Goal: Task Accomplishment & Management: Complete application form

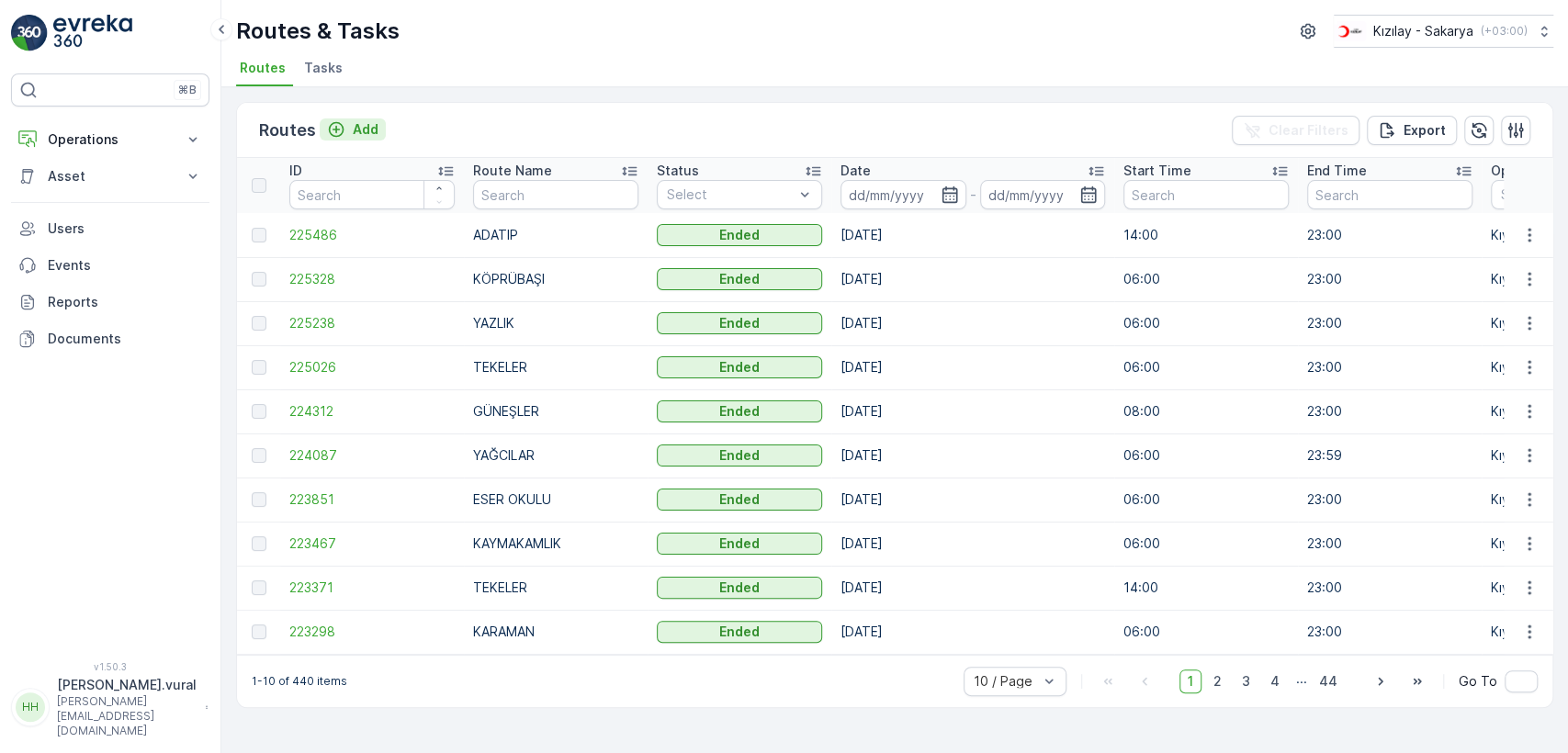
click at [379, 122] on button "Add" at bounding box center [353, 129] width 66 height 22
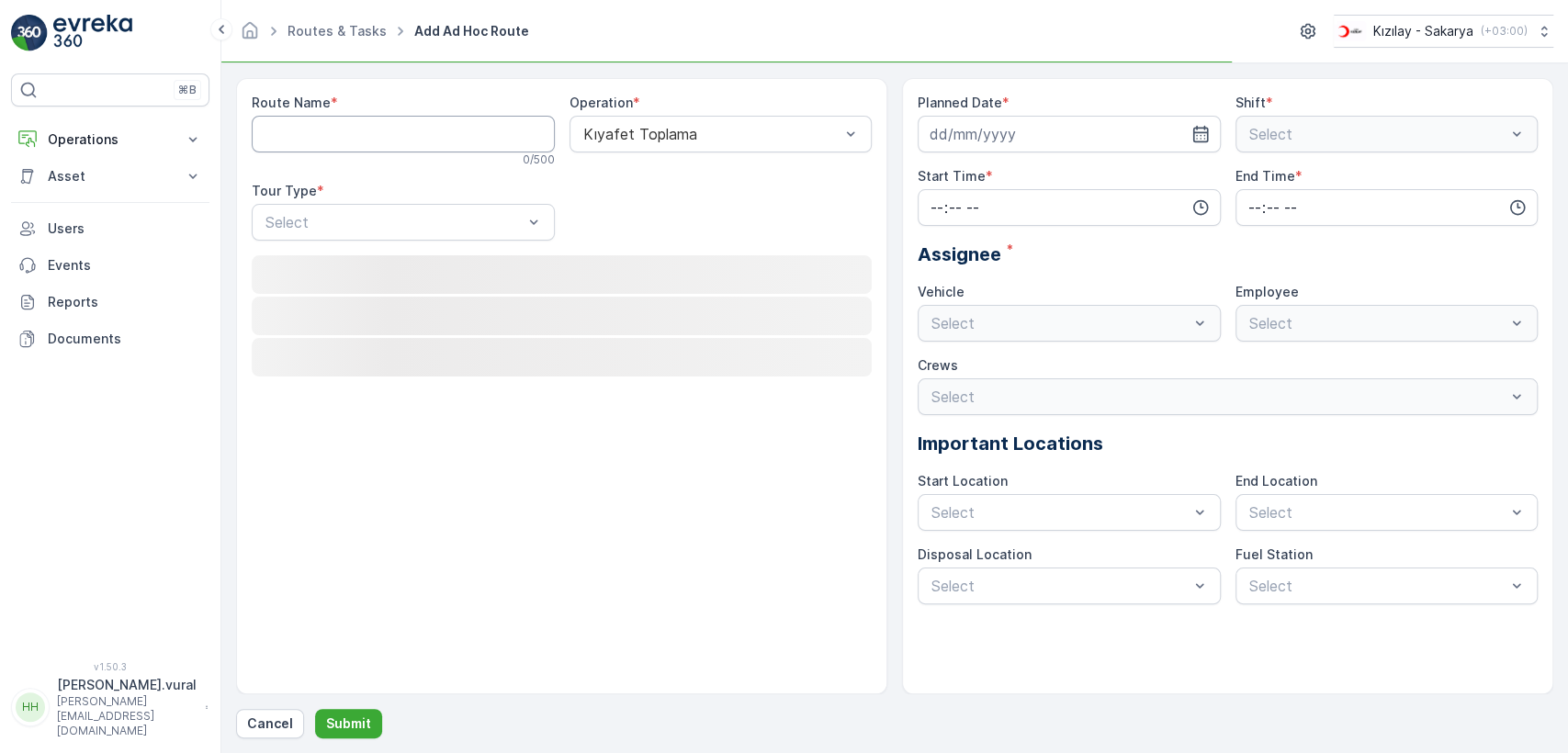
click at [379, 122] on Name "Route Name" at bounding box center [403, 134] width 303 height 37
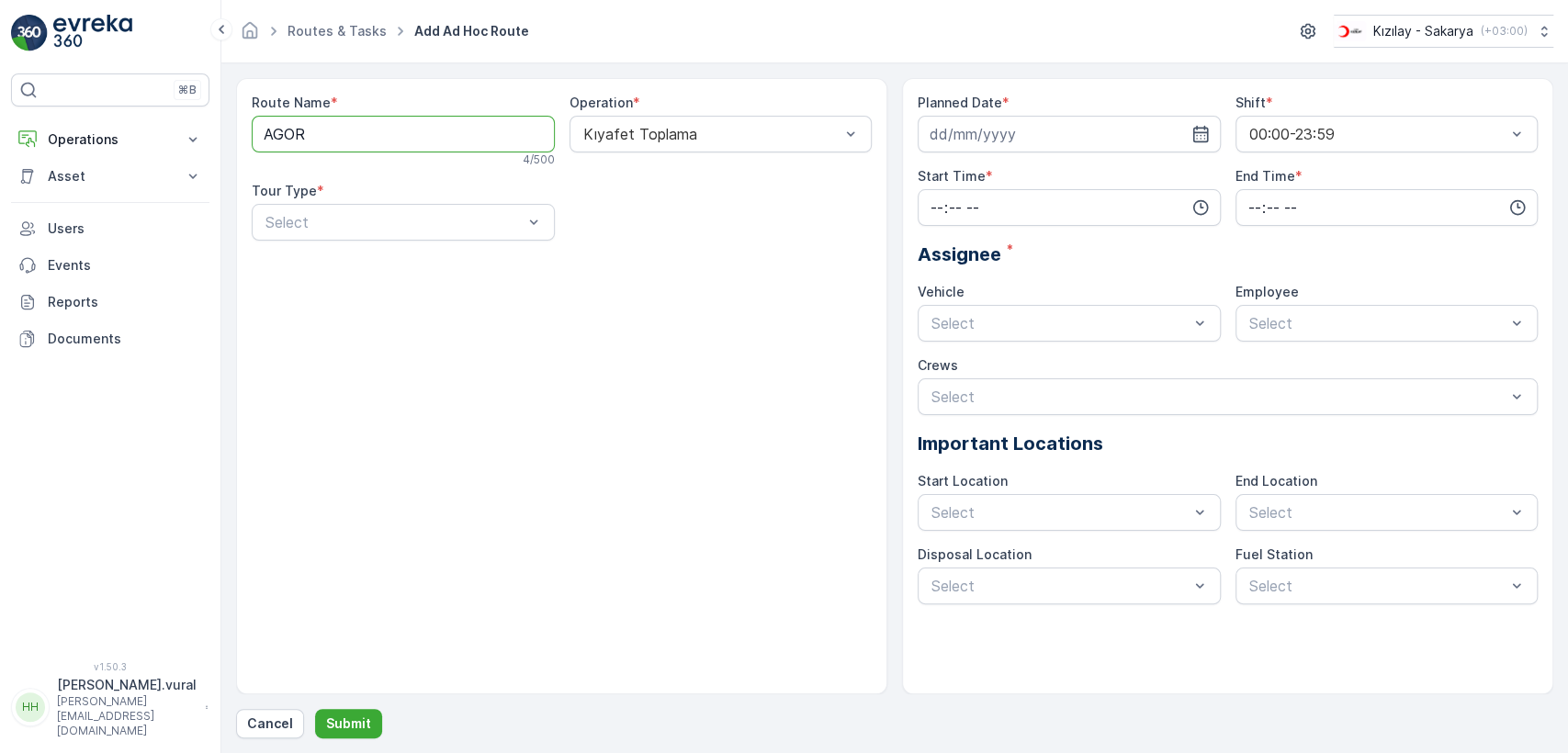
type Name "AGORA"
click at [358, 268] on div "Static" at bounding box center [403, 267] width 281 height 17
click at [594, 235] on div "Select" at bounding box center [721, 223] width 303 height 37
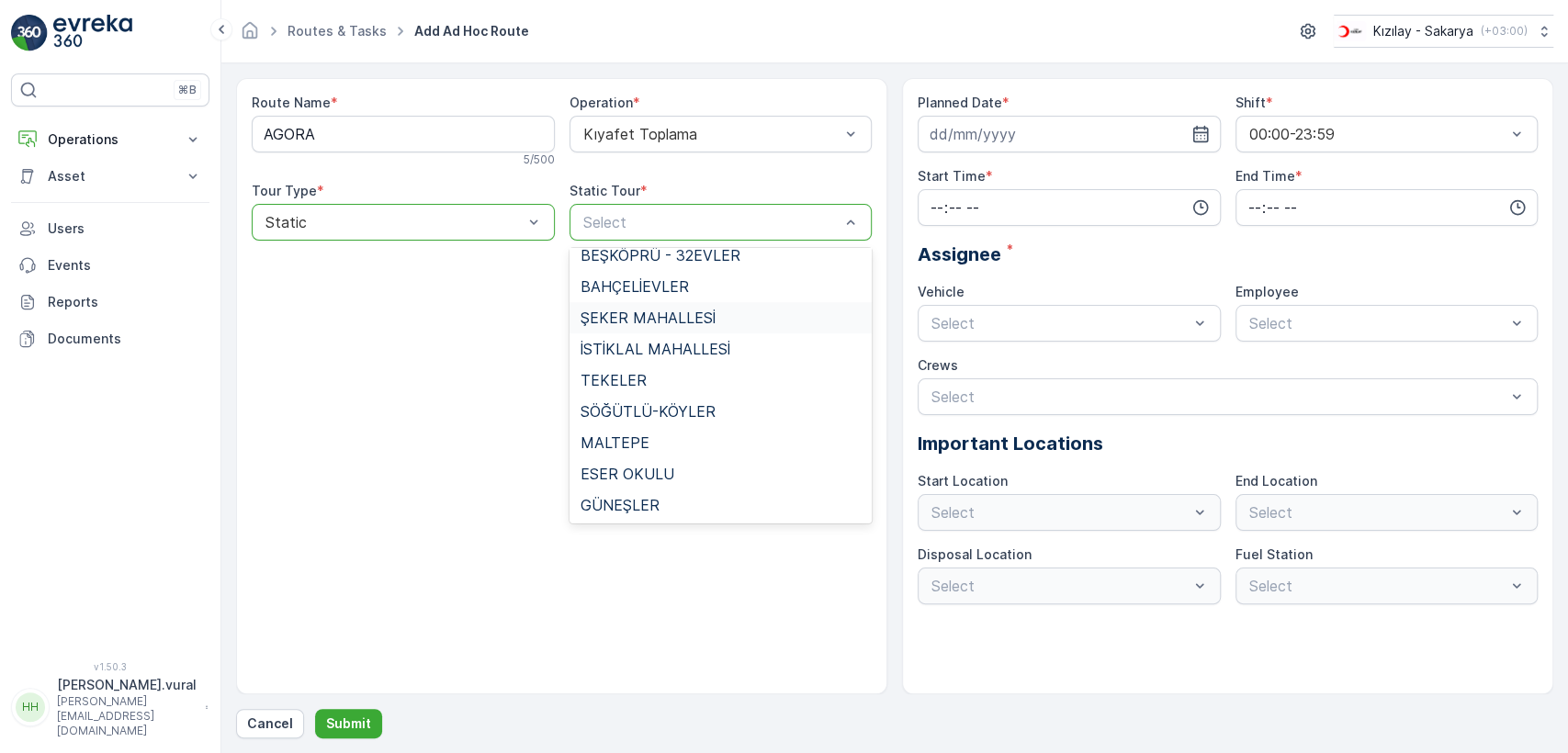
scroll to position [1221, 0]
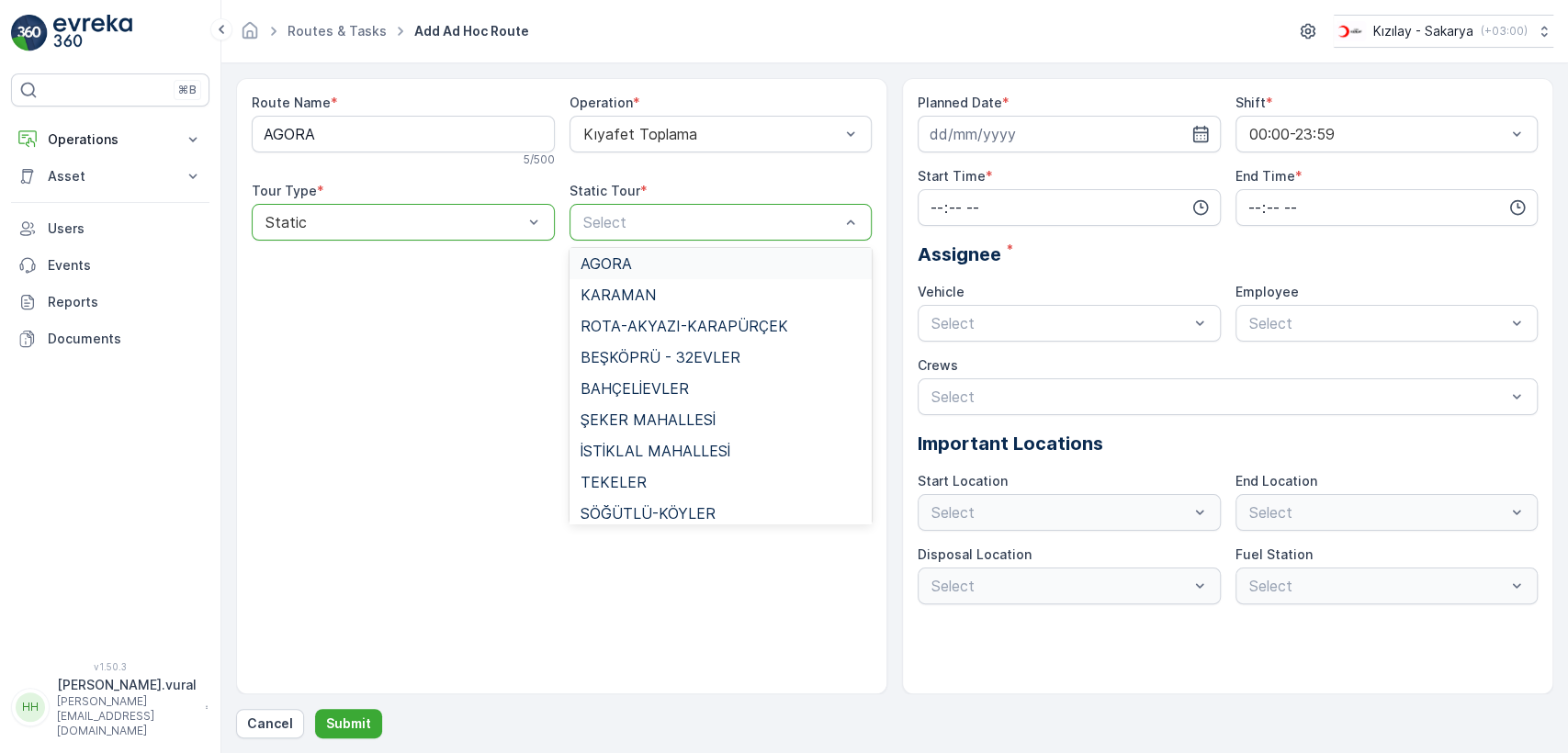
click at [632, 265] on div "AGORA" at bounding box center [721, 263] width 281 height 17
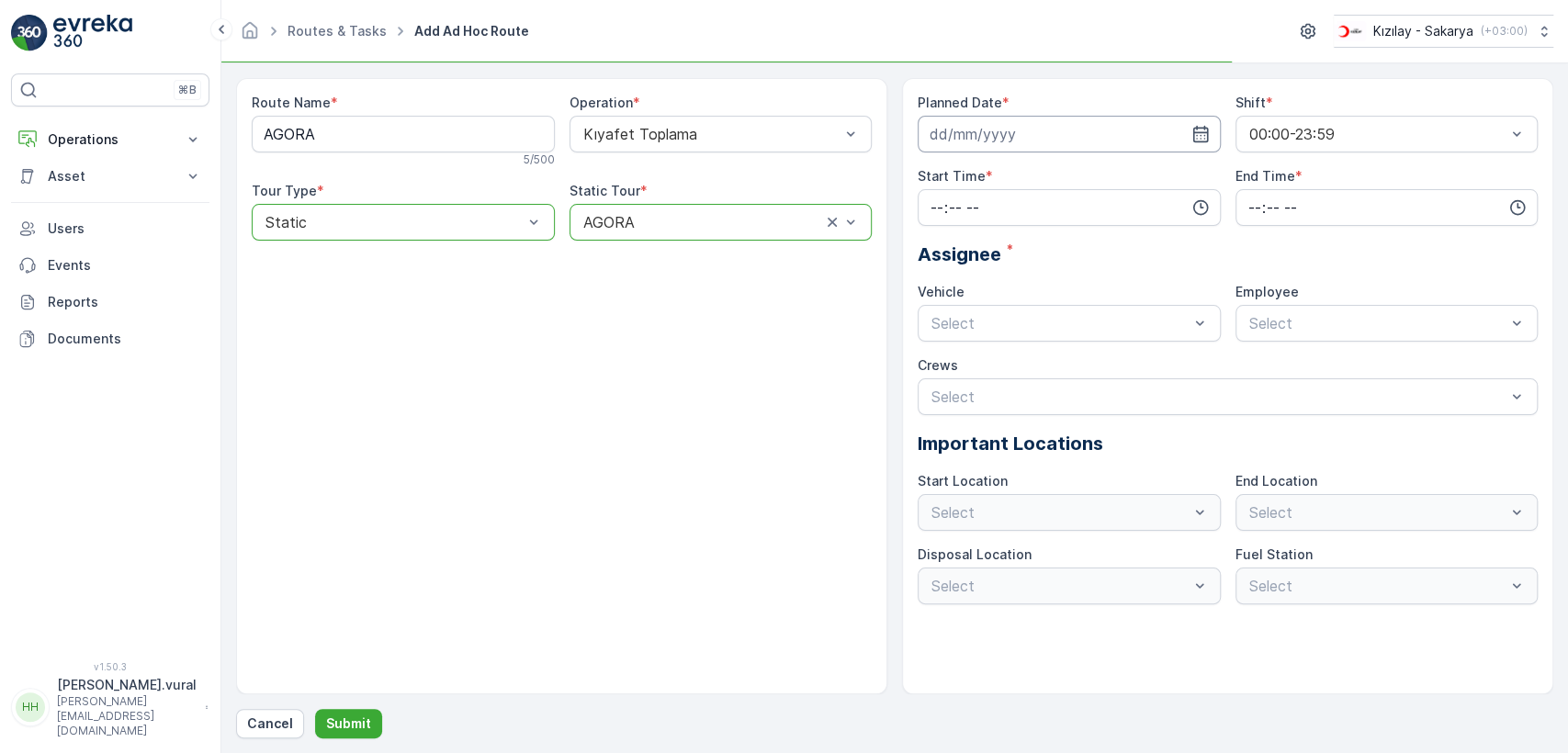
click at [933, 135] on input at bounding box center [1069, 134] width 303 height 37
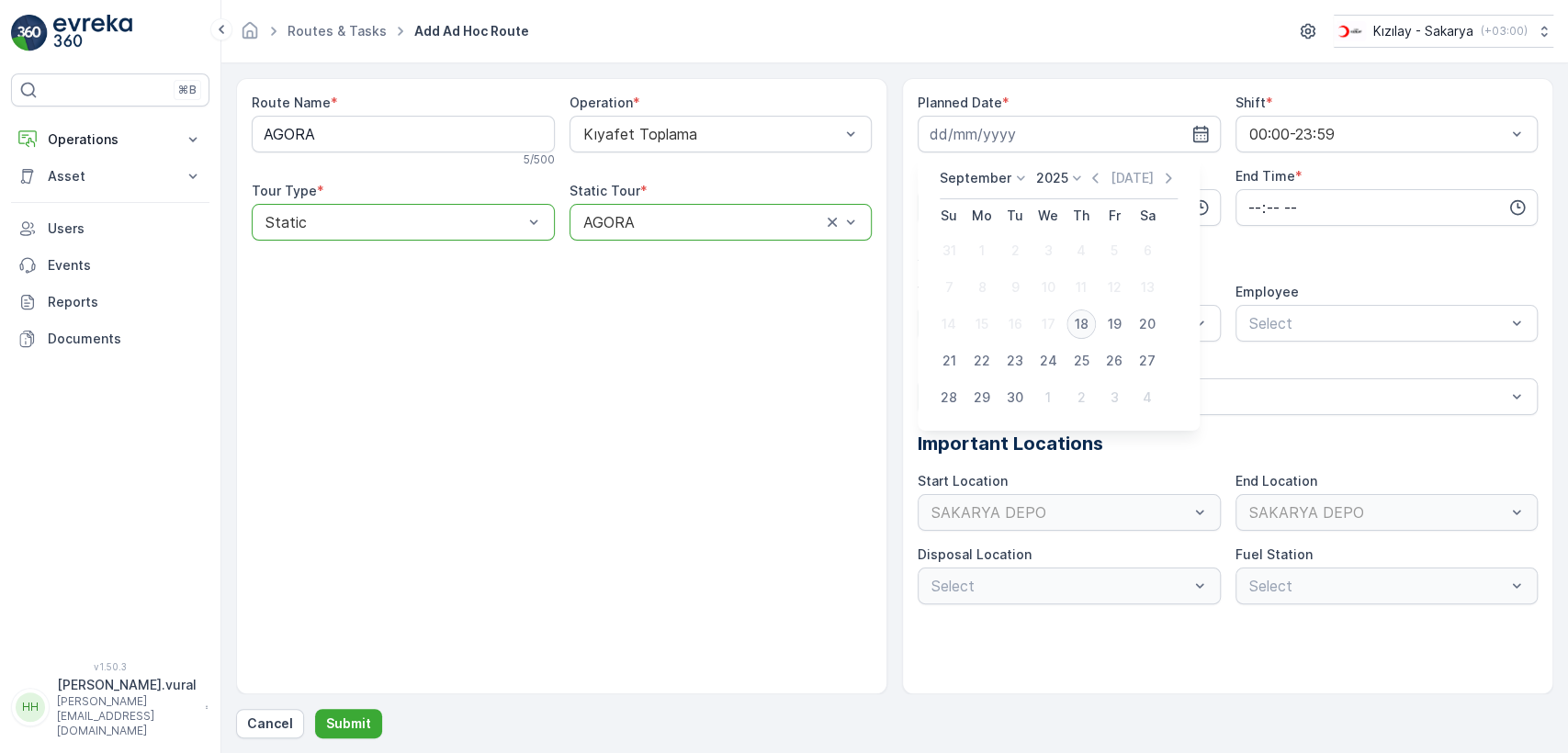
click at [1081, 328] on div "18" at bounding box center [1081, 324] width 29 height 29
type input "[DATE]"
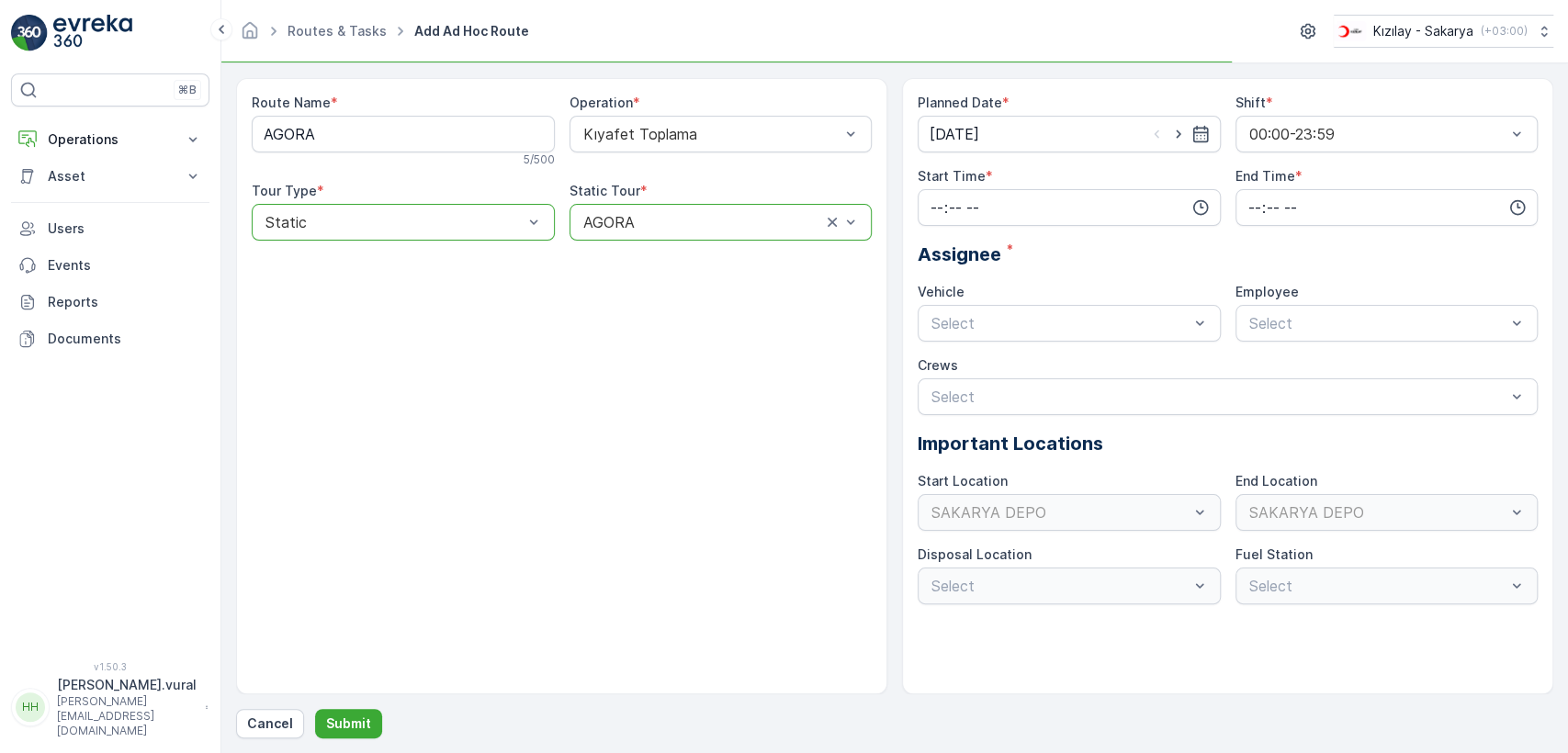
drag, startPoint x: 1000, startPoint y: 235, endPoint x: 998, endPoint y: 226, distance: 9.2
click at [999, 232] on div "Planned Date * 18.09.2025 Shift * 00:00-23:59 Start Time * End Time * Assignee …" at bounding box center [1227, 349] width 619 height 511
click at [992, 212] on input "time" at bounding box center [1069, 208] width 303 height 37
drag, startPoint x: 928, startPoint y: 367, endPoint x: 1057, endPoint y: 308, distance: 141.9
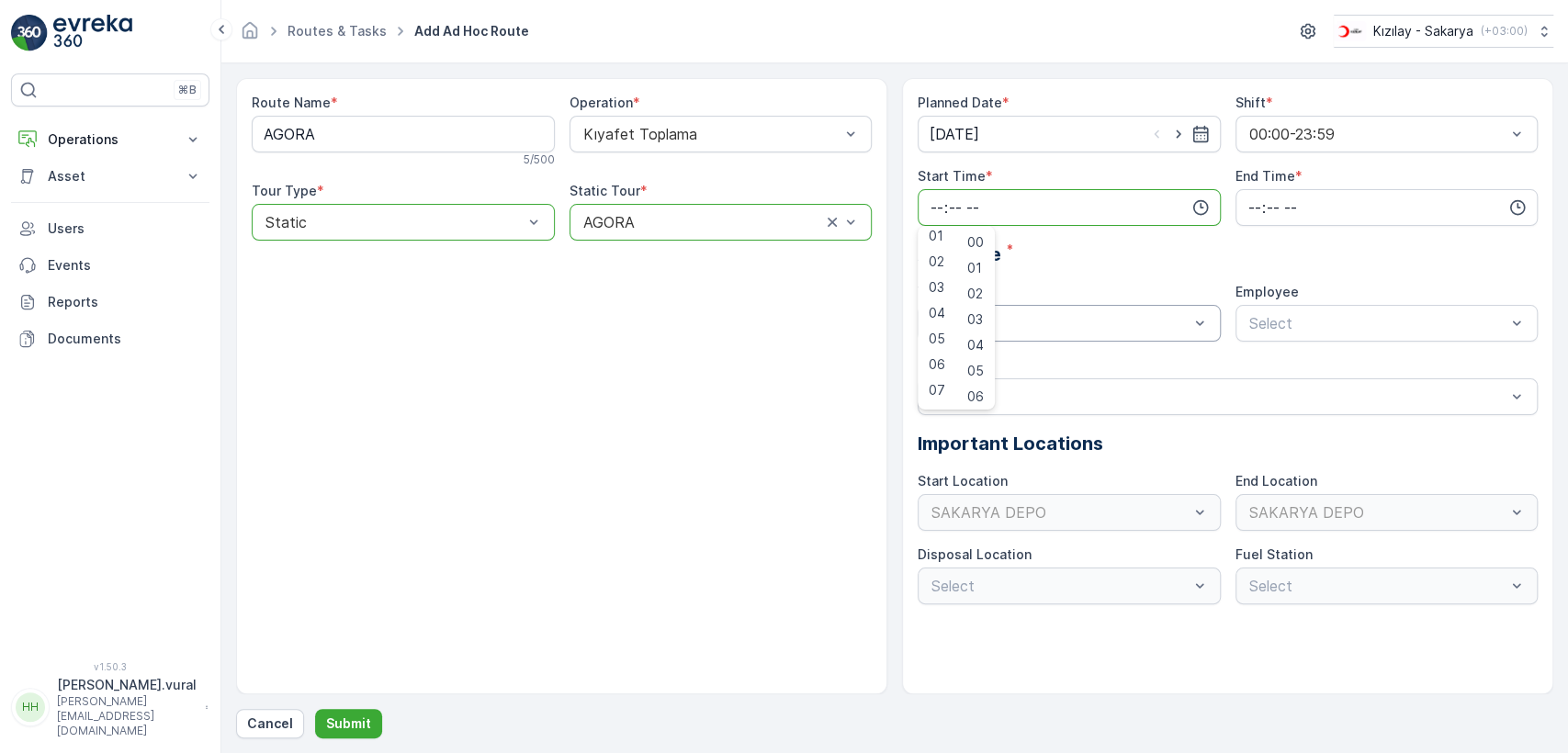
click at [930, 363] on span "06" at bounding box center [936, 364] width 17 height 19
type input "06:00"
click at [1267, 229] on div "Planned Date * 18.09.2025 Shift * 00:00-23:59 Start Time * 06:00 End Time * Ass…" at bounding box center [1227, 349] width 619 height 511
click at [1265, 230] on div "Planned Date * 18.09.2025 Shift * 00:00-23:59 Start Time * 06:00 End Time * Ass…" at bounding box center [1227, 349] width 619 height 511
click at [1264, 224] on input "time" at bounding box center [1386, 208] width 303 height 37
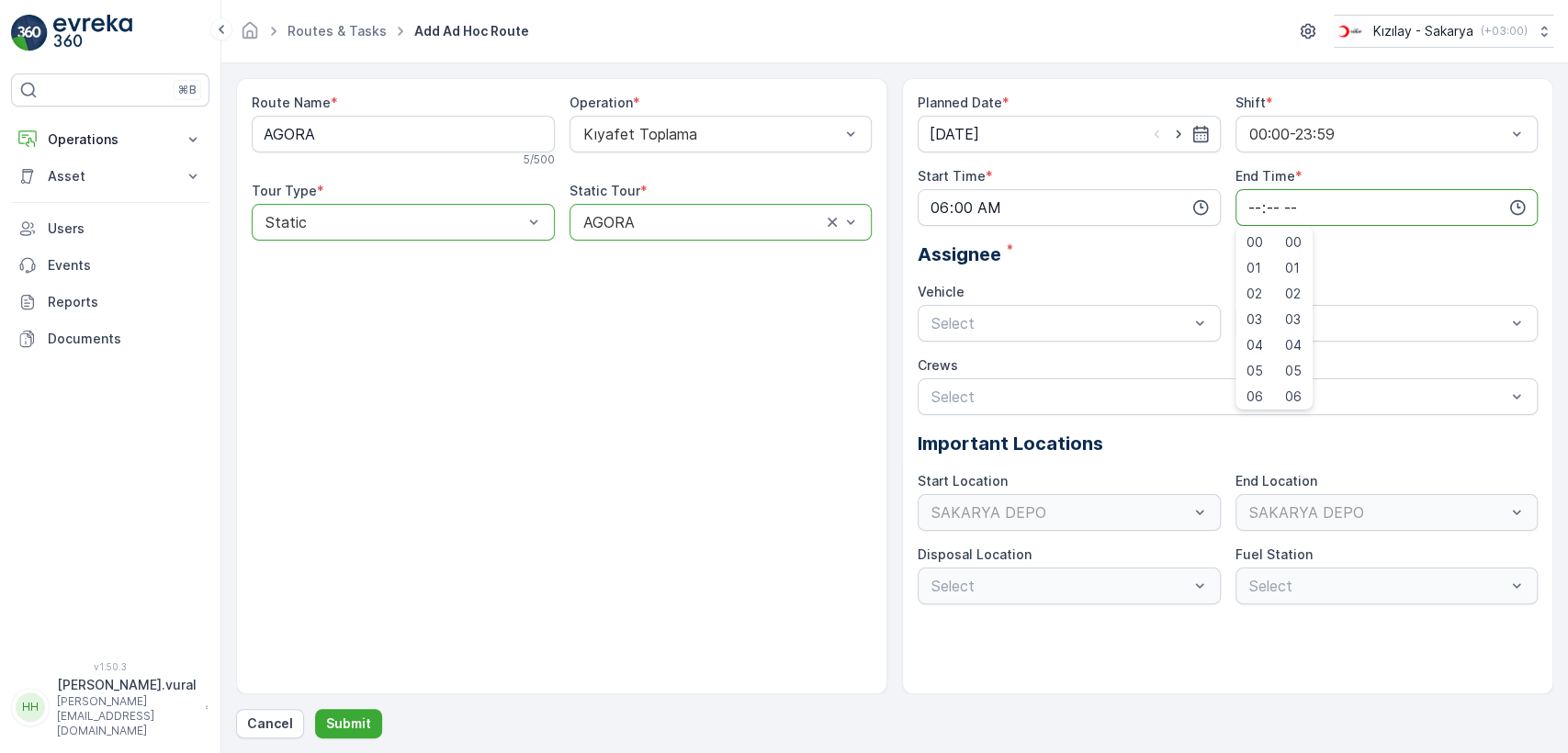
click at [1268, 219] on input "time" at bounding box center [1386, 208] width 303 height 37
click at [1247, 397] on span "23" at bounding box center [1253, 393] width 15 height 19
type input "23:00"
click at [360, 719] on p "Submit" at bounding box center [349, 723] width 45 height 19
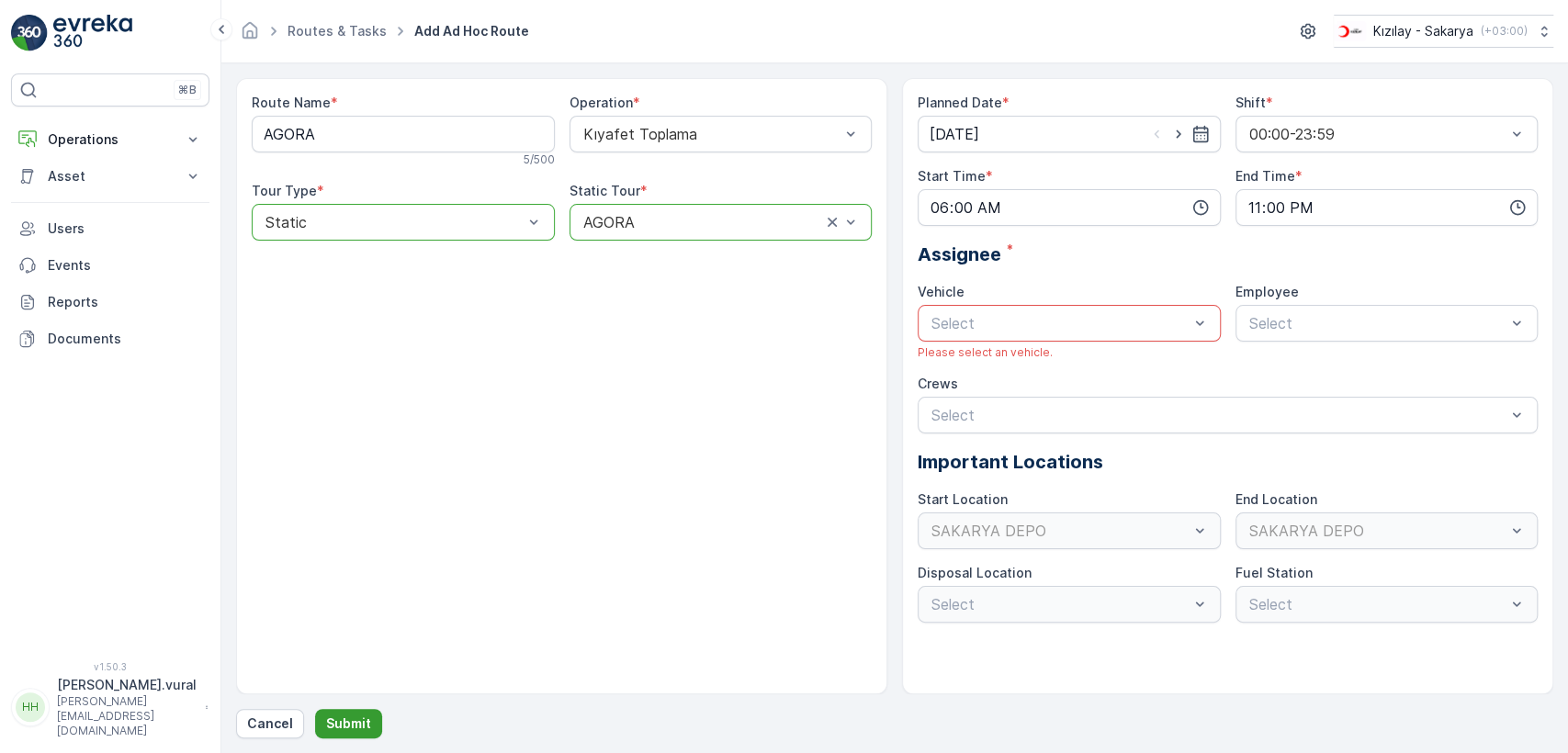
click at [356, 728] on p "Submit" at bounding box center [349, 723] width 45 height 19
click at [358, 727] on p "Submit" at bounding box center [349, 723] width 45 height 19
click at [360, 719] on p "Submit" at bounding box center [349, 723] width 45 height 19
click at [359, 711] on button "Submit" at bounding box center [348, 724] width 67 height 29
click at [360, 712] on button "Submit" at bounding box center [348, 724] width 67 height 29
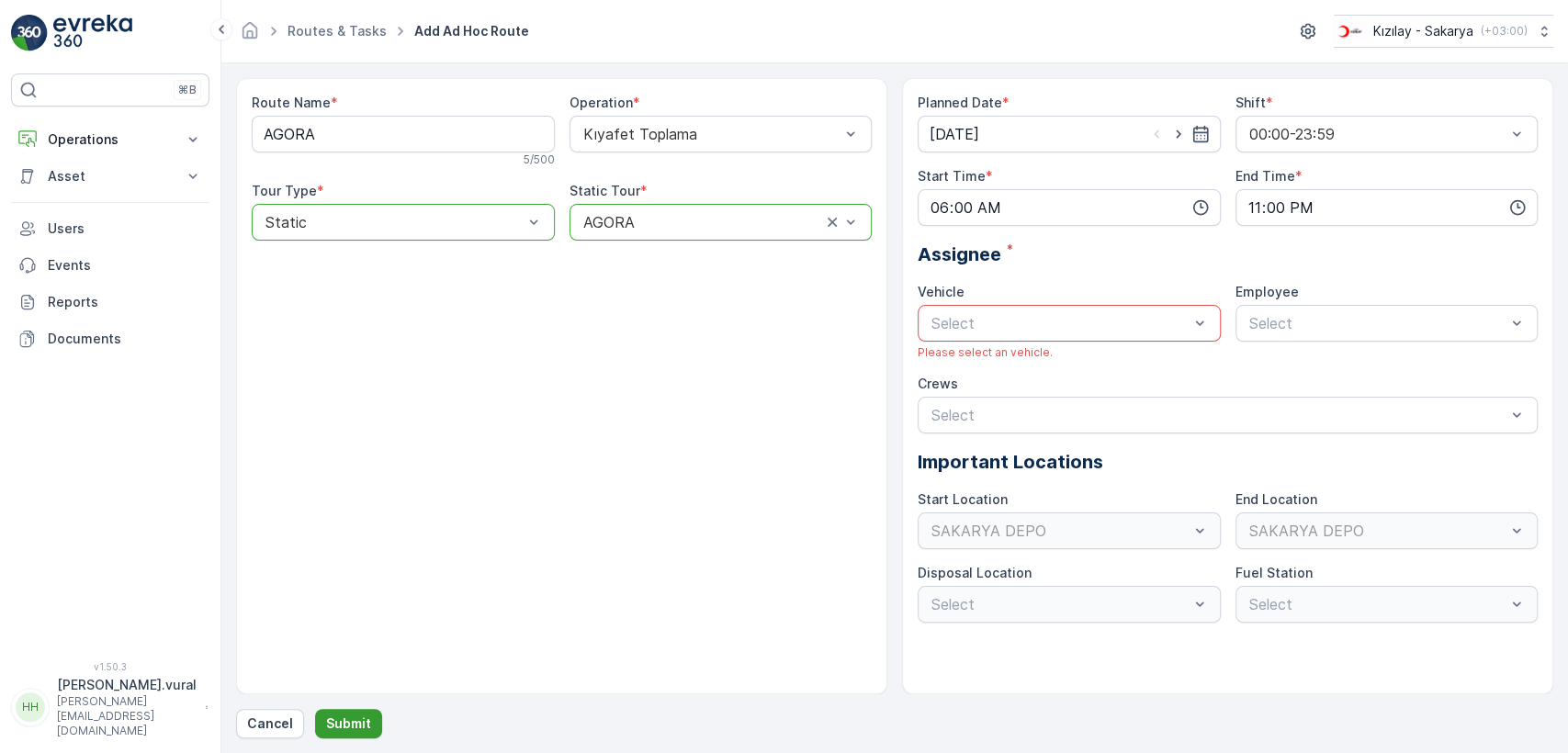
click at [360, 714] on button "Submit" at bounding box center [348, 724] width 67 height 29
click at [360, 715] on p "Submit" at bounding box center [349, 723] width 45 height 19
click at [969, 341] on div "Vehicle Select Please select an vehicle." at bounding box center [1069, 321] width 303 height 77
click at [969, 332] on div "Select" at bounding box center [1069, 323] width 303 height 37
click at [973, 395] on span "06 ECH 422" at bounding box center [970, 398] width 84 height 17
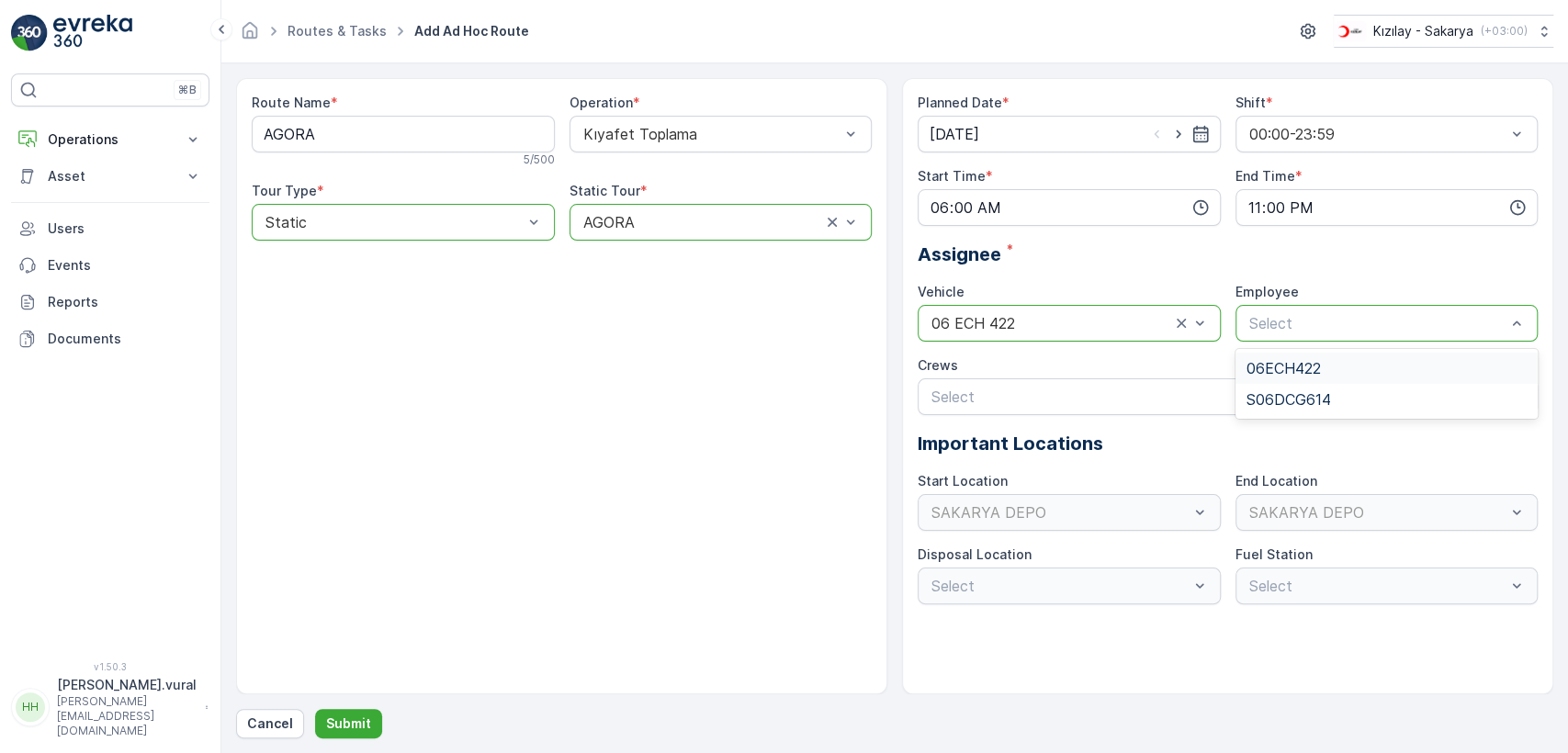
click at [1293, 371] on span "06ECH422" at bounding box center [1284, 367] width 74 height 17
click at [367, 731] on button "Submit" at bounding box center [348, 724] width 67 height 29
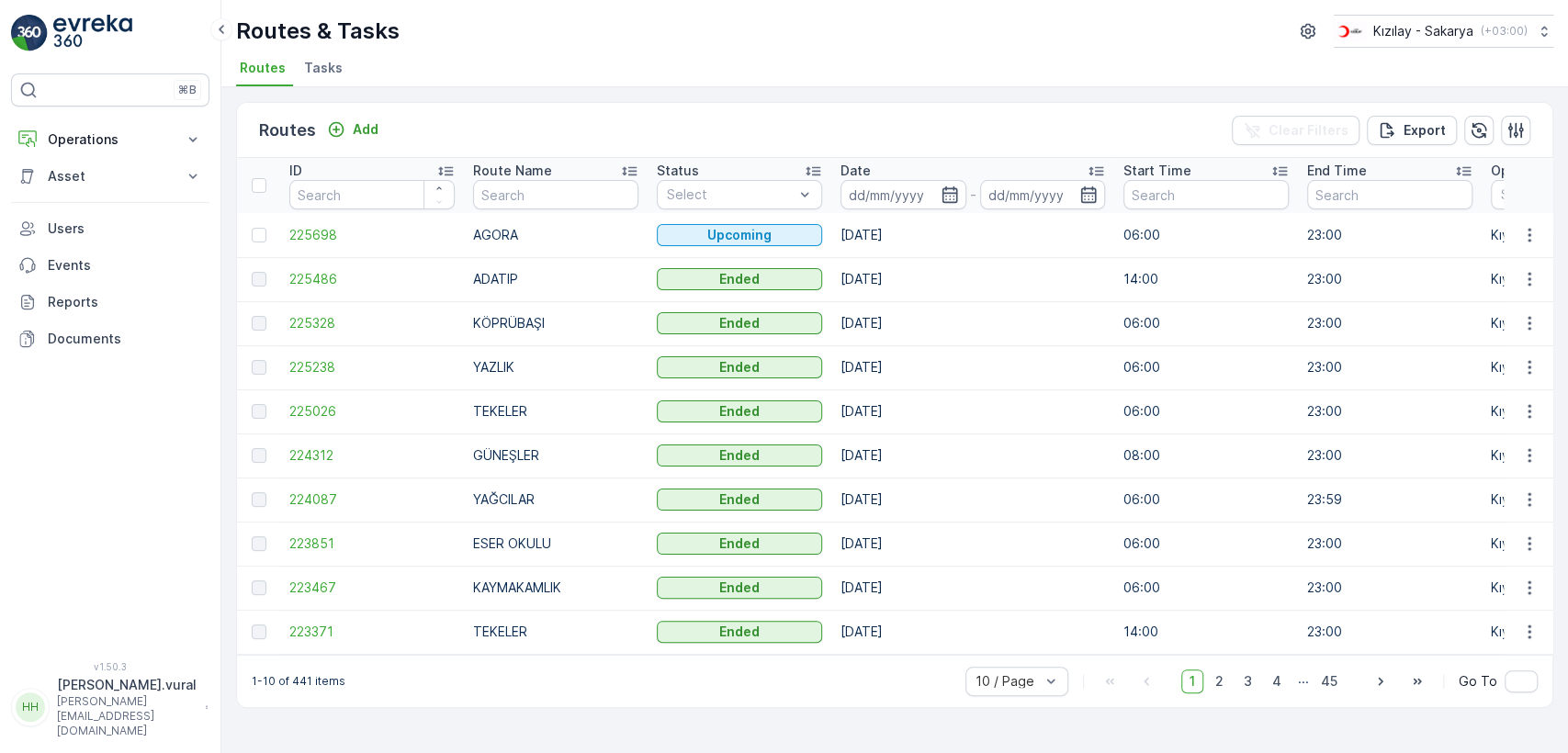
click at [97, 696] on div "v 1.50.3 HH Hasan.vural Hasan.vural@kizilay.com.tr" at bounding box center [109, 699] width 198 height 77
drag, startPoint x: 99, startPoint y: 713, endPoint x: 98, endPoint y: 695, distance: 18.0
click at [98, 694] on p "Hasan.vural" at bounding box center [126, 685] width 140 height 19
click at [99, 683] on div "Log Out" at bounding box center [110, 676] width 191 height 25
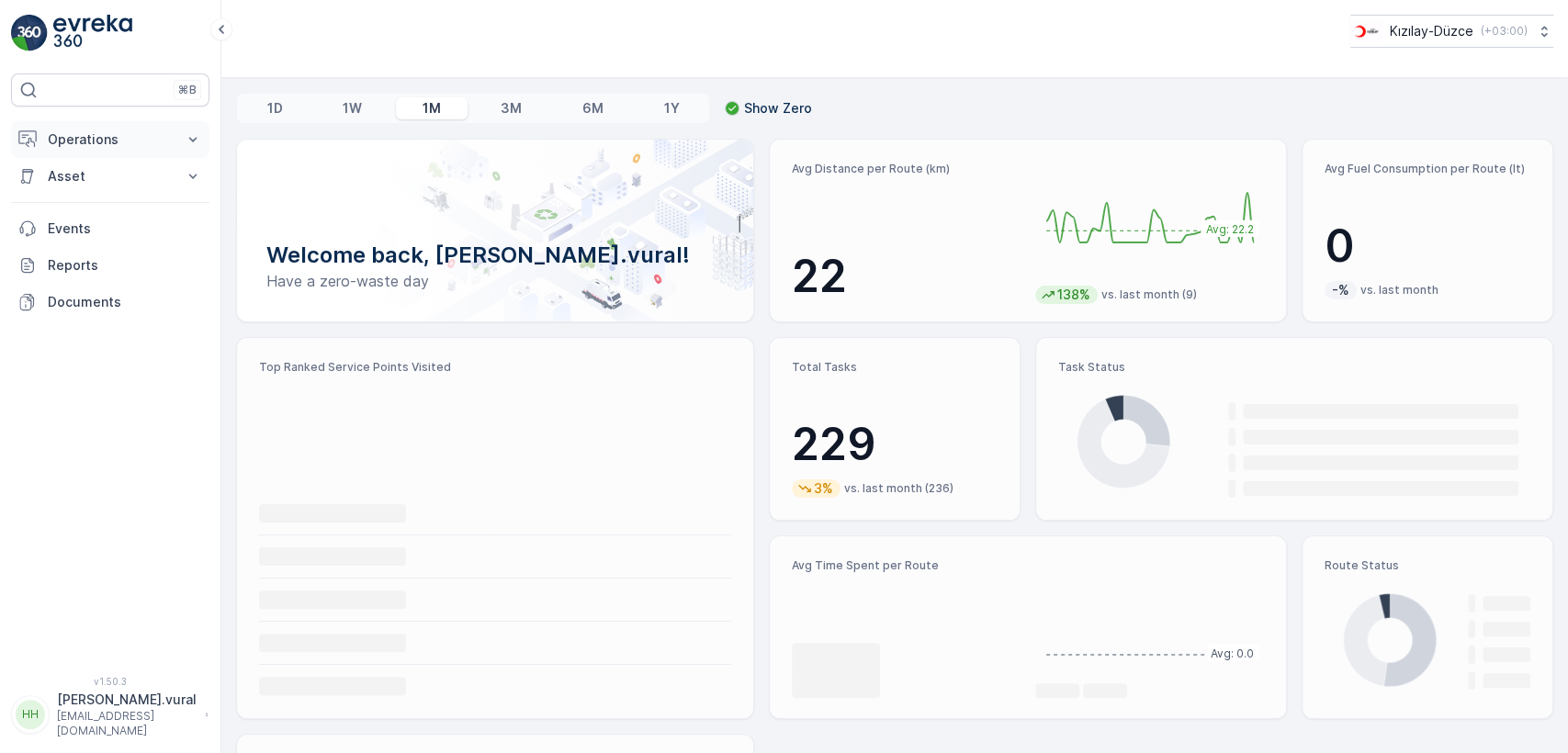
click at [154, 136] on p "Operations" at bounding box center [110, 139] width 125 height 19
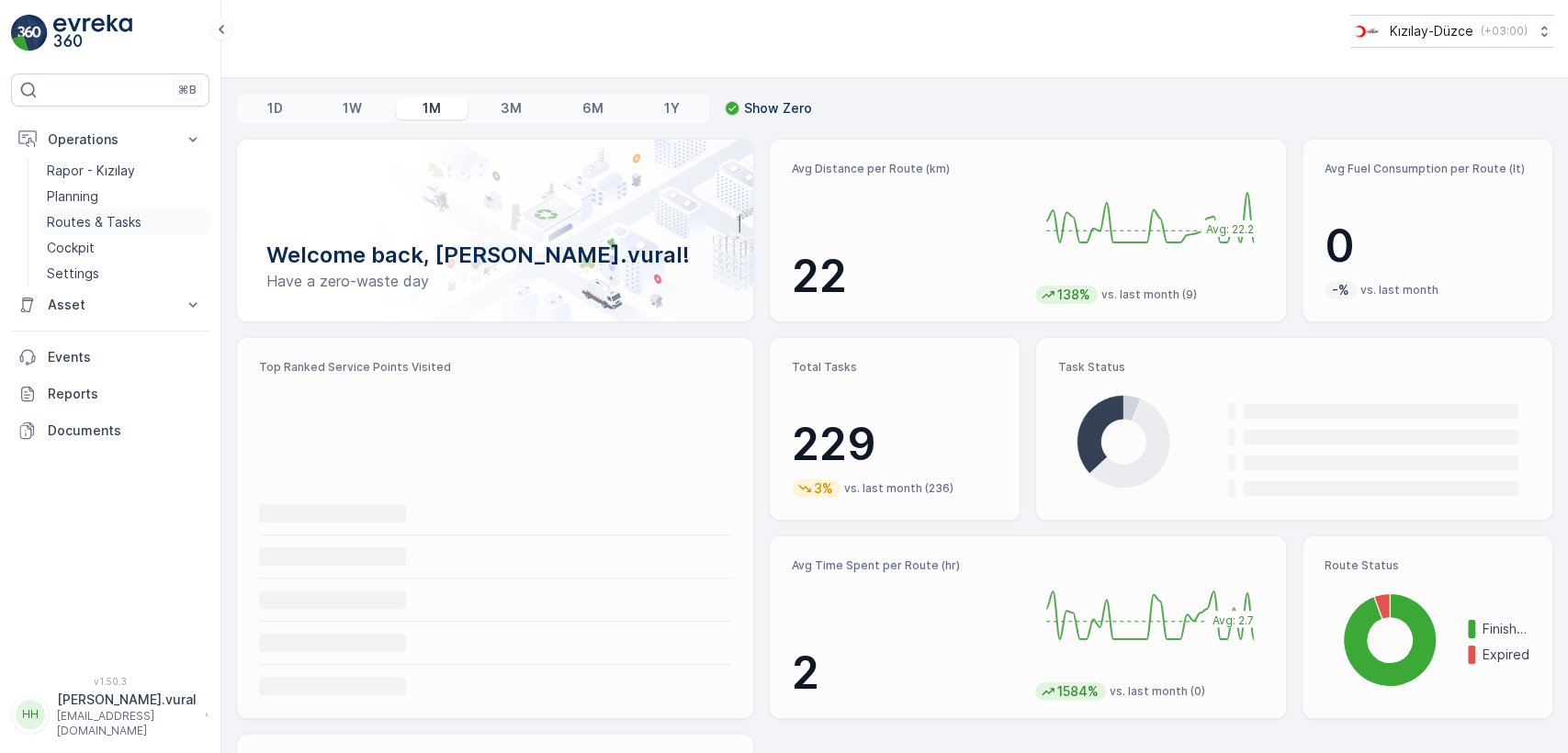
click at [151, 209] on link "Routes & Tasks" at bounding box center [124, 222] width 170 height 25
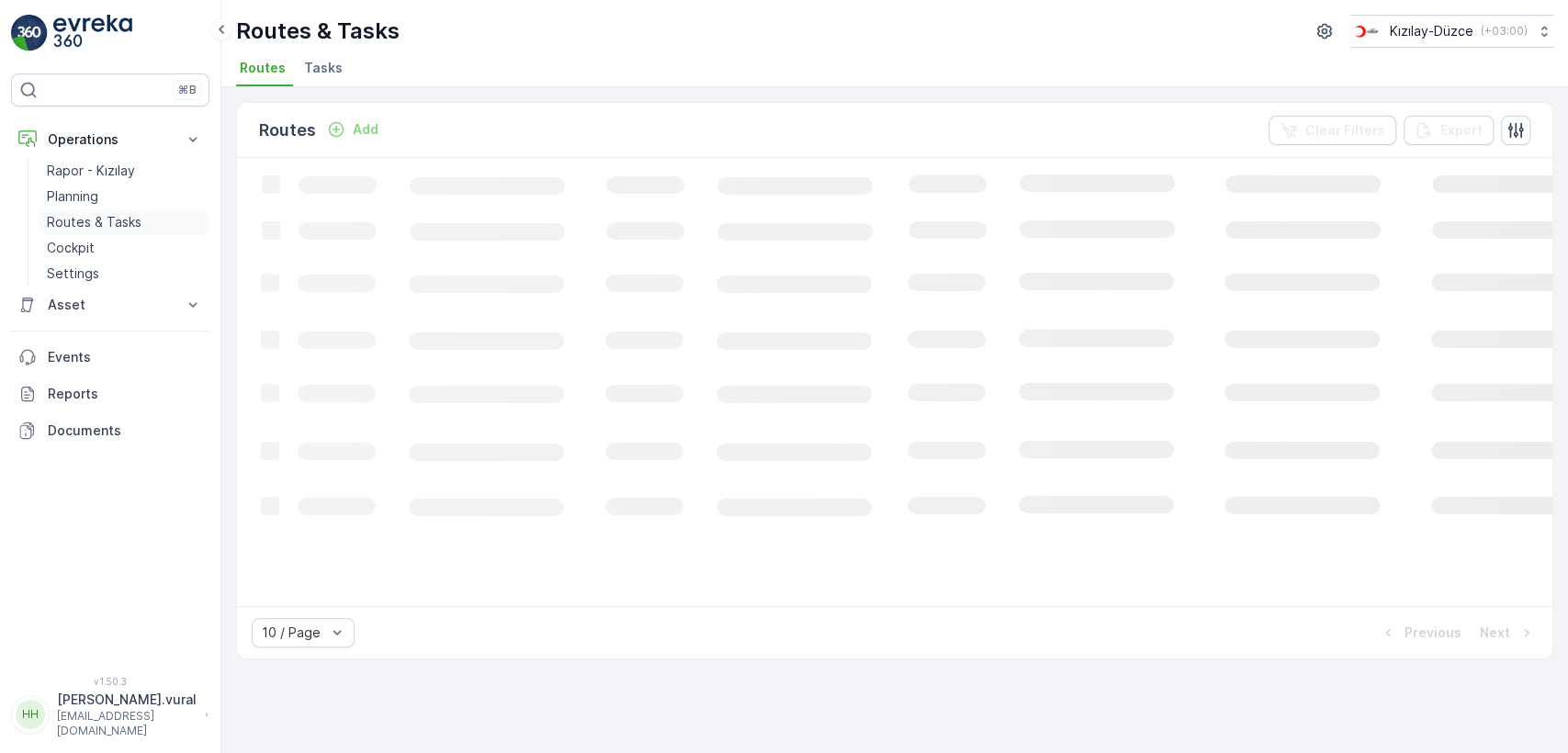
click at [151, 212] on link "Routes & Tasks" at bounding box center [124, 222] width 170 height 25
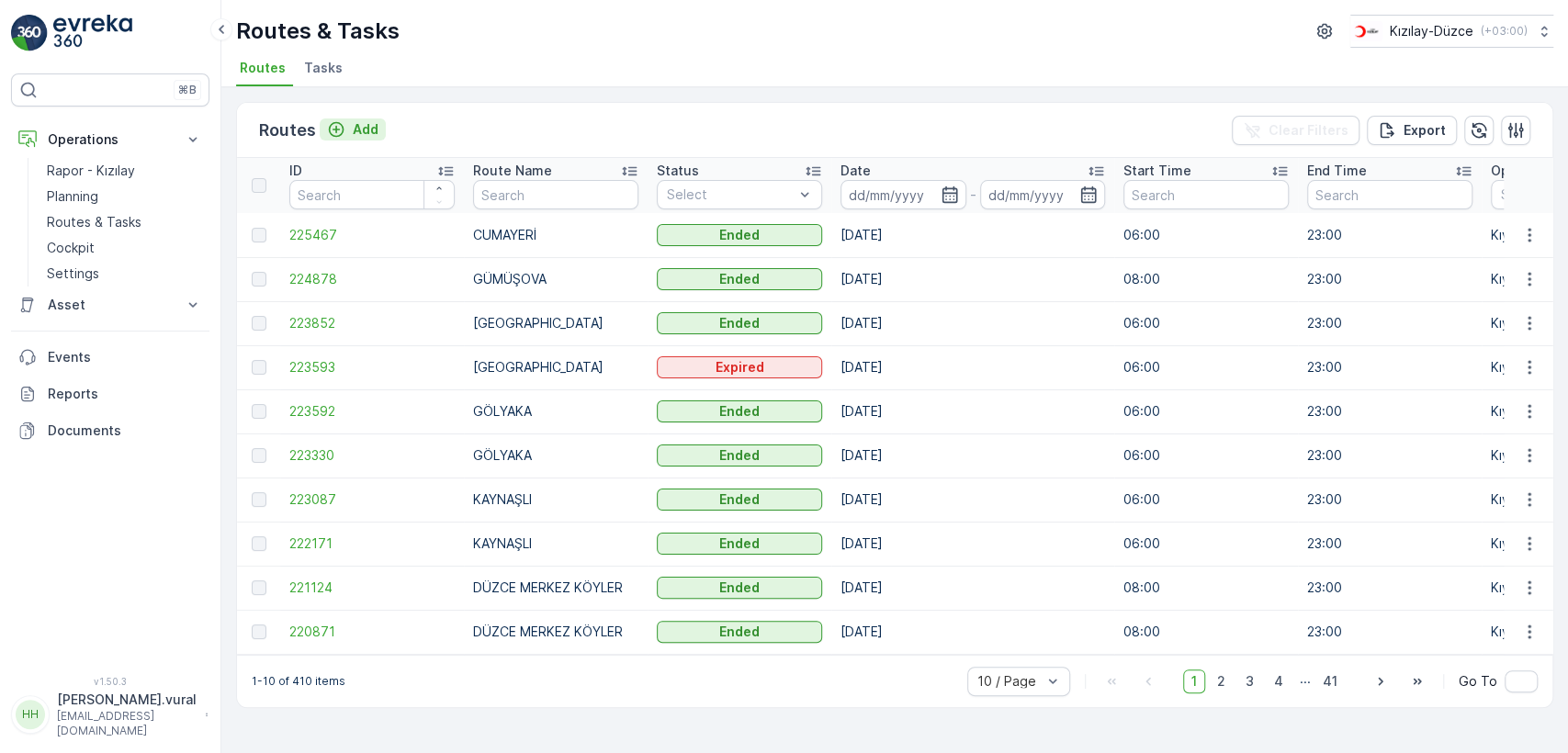
click at [350, 132] on div "Add" at bounding box center [353, 129] width 52 height 19
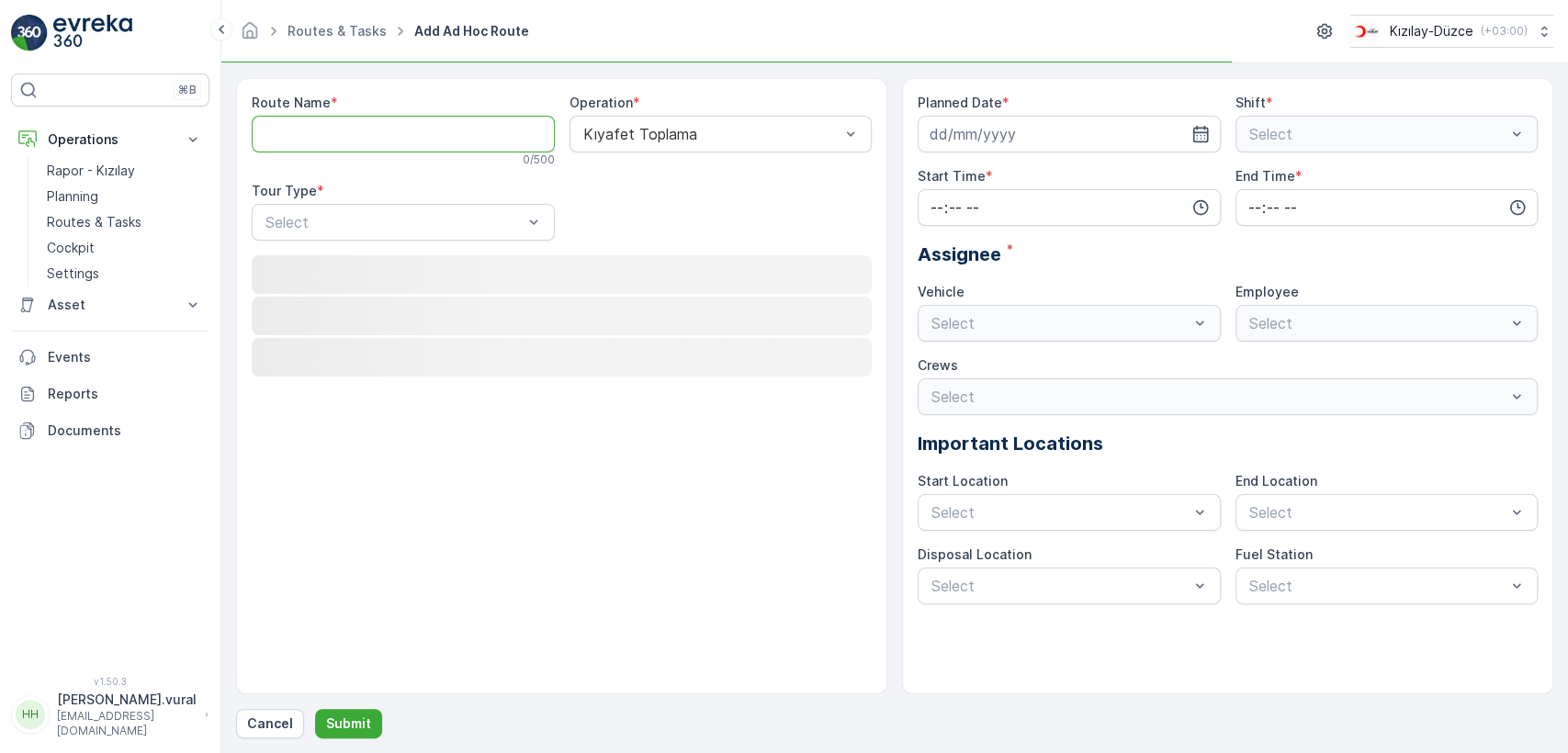
click at [356, 135] on Name "Route Name" at bounding box center [403, 134] width 303 height 37
drag, startPoint x: 356, startPoint y: 135, endPoint x: 325, endPoint y: 146, distance: 32.9
click at [325, 146] on Name "Route Name" at bounding box center [403, 134] width 303 height 37
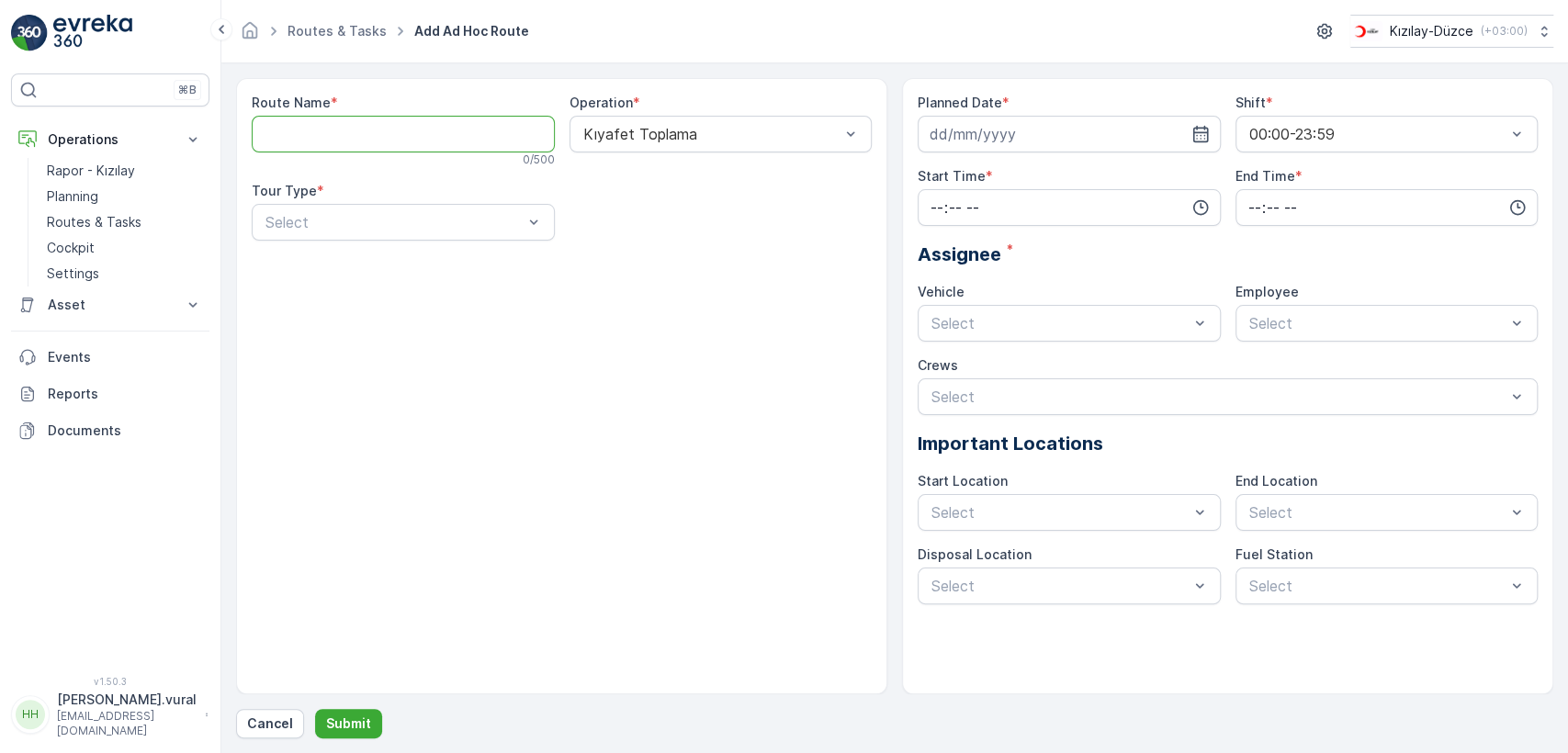
click at [326, 142] on Name "Route Name" at bounding box center [403, 134] width 303 height 37
type Name "D"
type Name "ZONGULDAK-DEVREK"
drag, startPoint x: 390, startPoint y: 258, endPoint x: 439, endPoint y: 231, distance: 55.9
click at [441, 238] on div "Route Name * ZONGULDAK-DEVREK 16 / 500 Operation * Kıyafet Toplama Tour Type * …" at bounding box center [562, 174] width 619 height 161
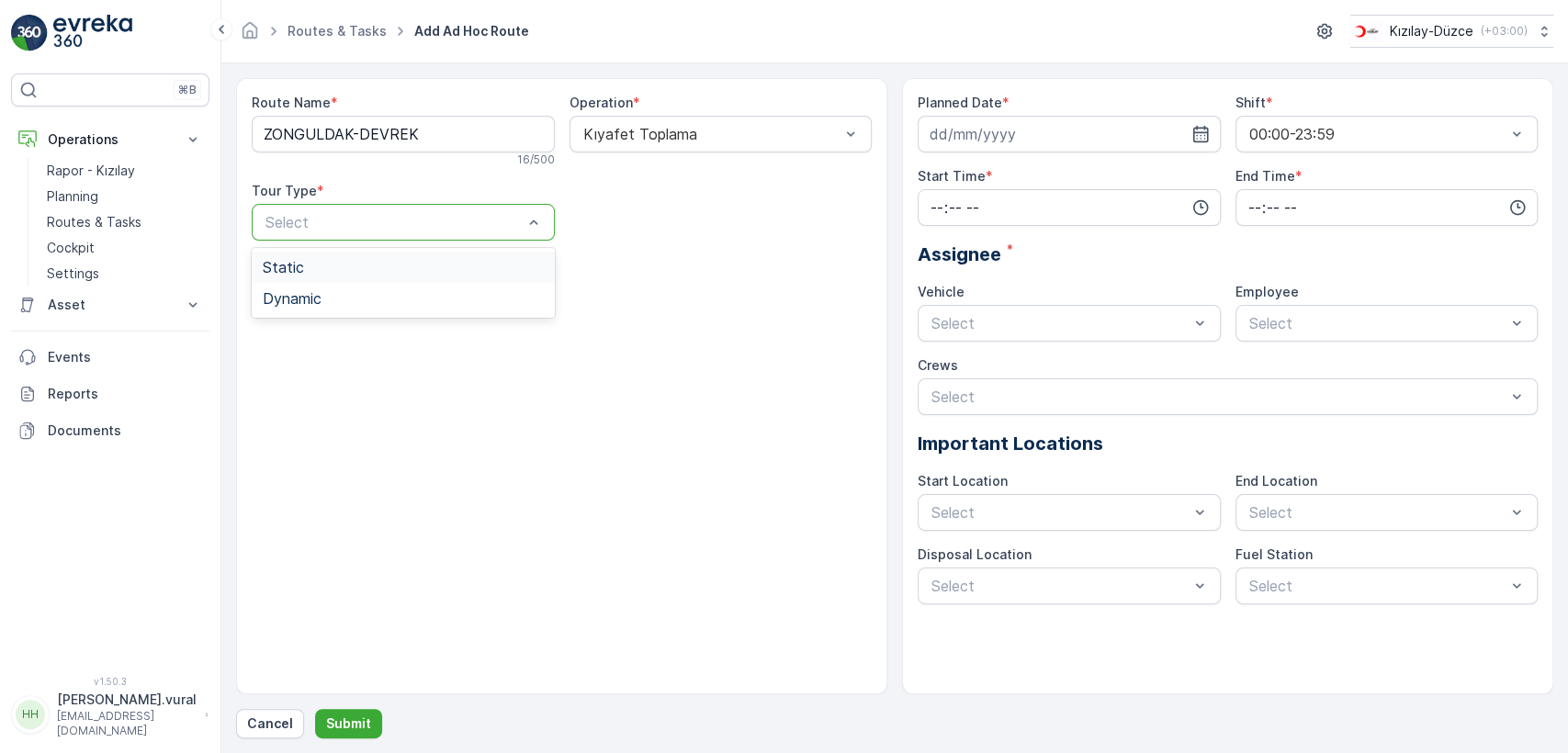
click at [456, 269] on div "Static" at bounding box center [403, 267] width 281 height 17
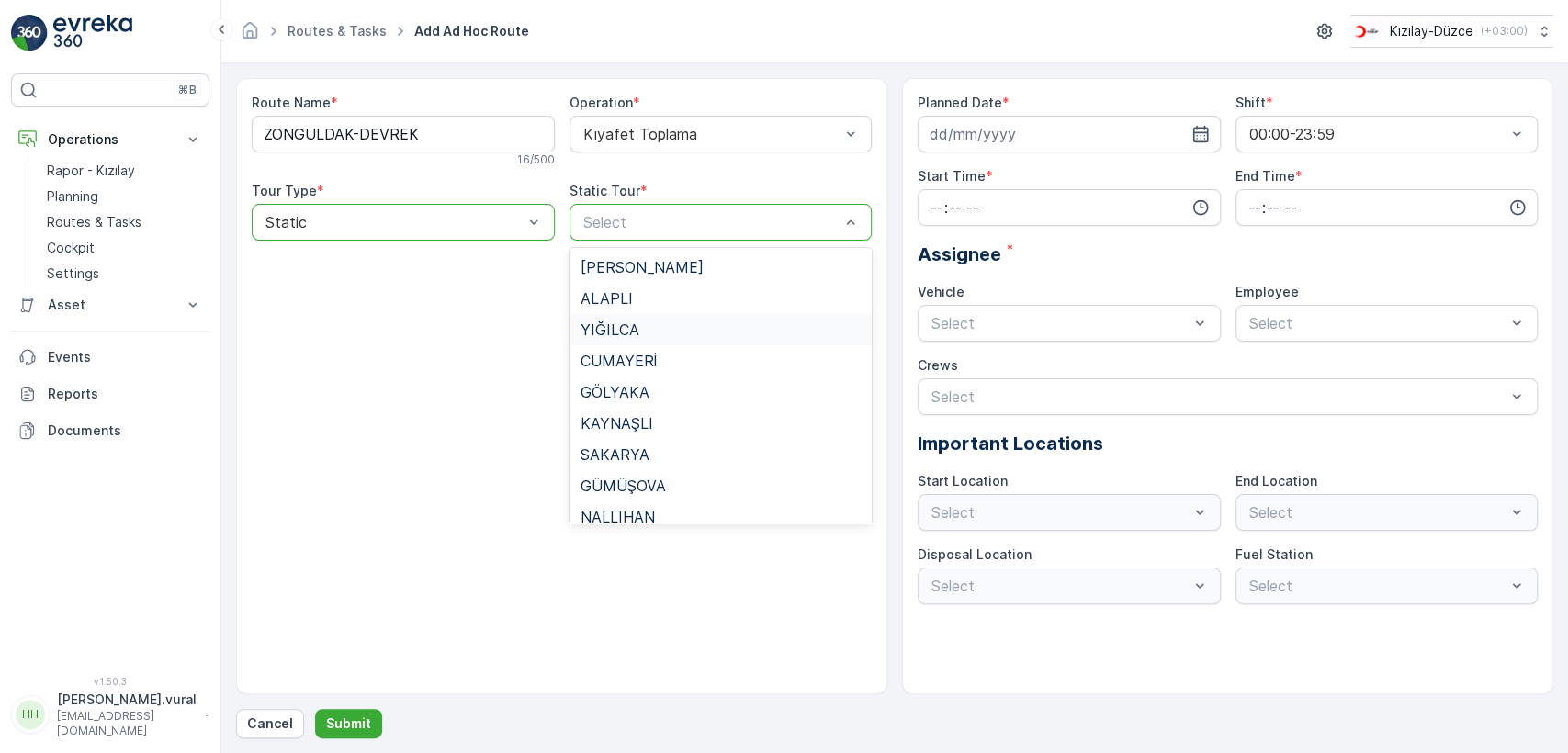
scroll to position [730, 0]
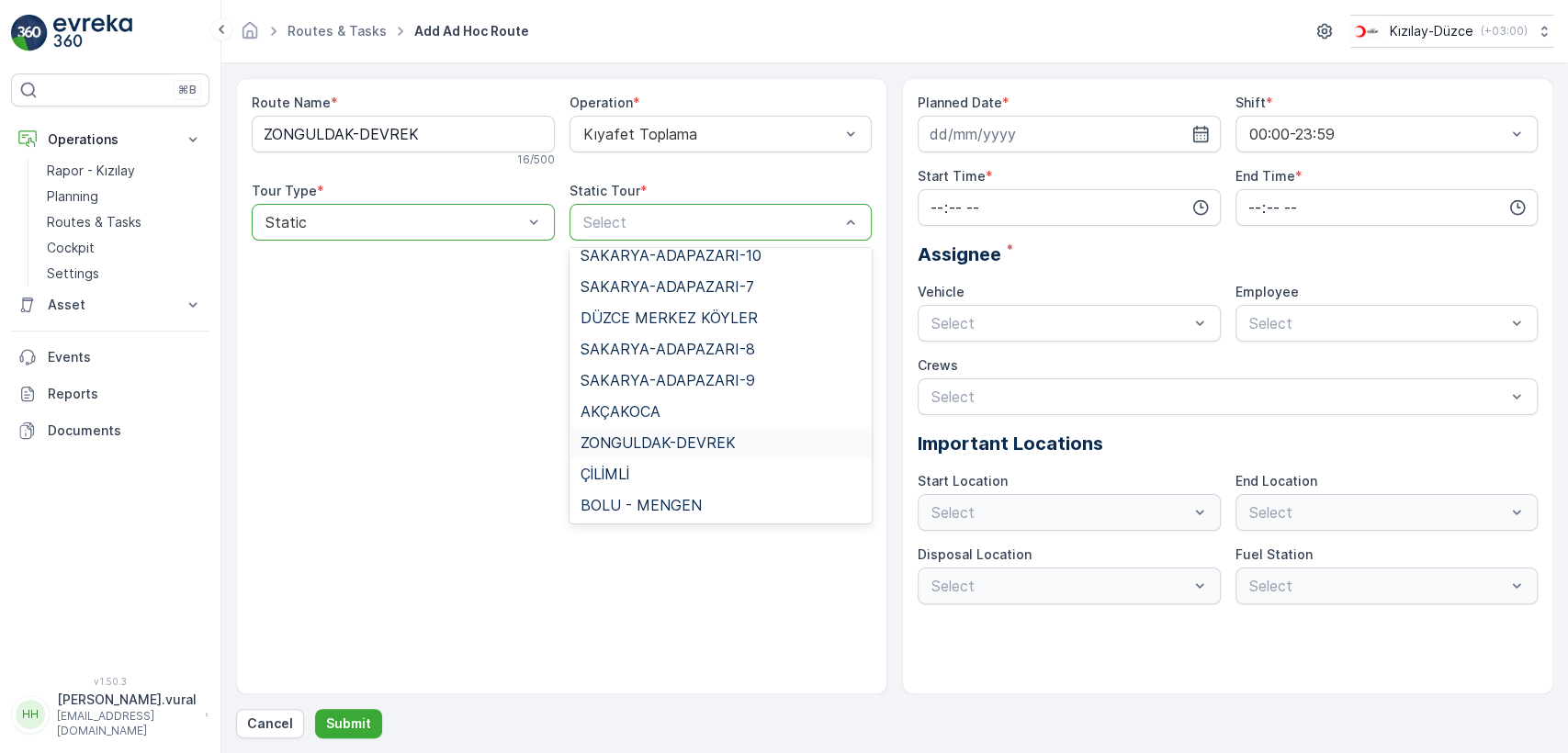
click at [676, 447] on span "ZONGULDAK-DEVREK" at bounding box center [657, 442] width 155 height 17
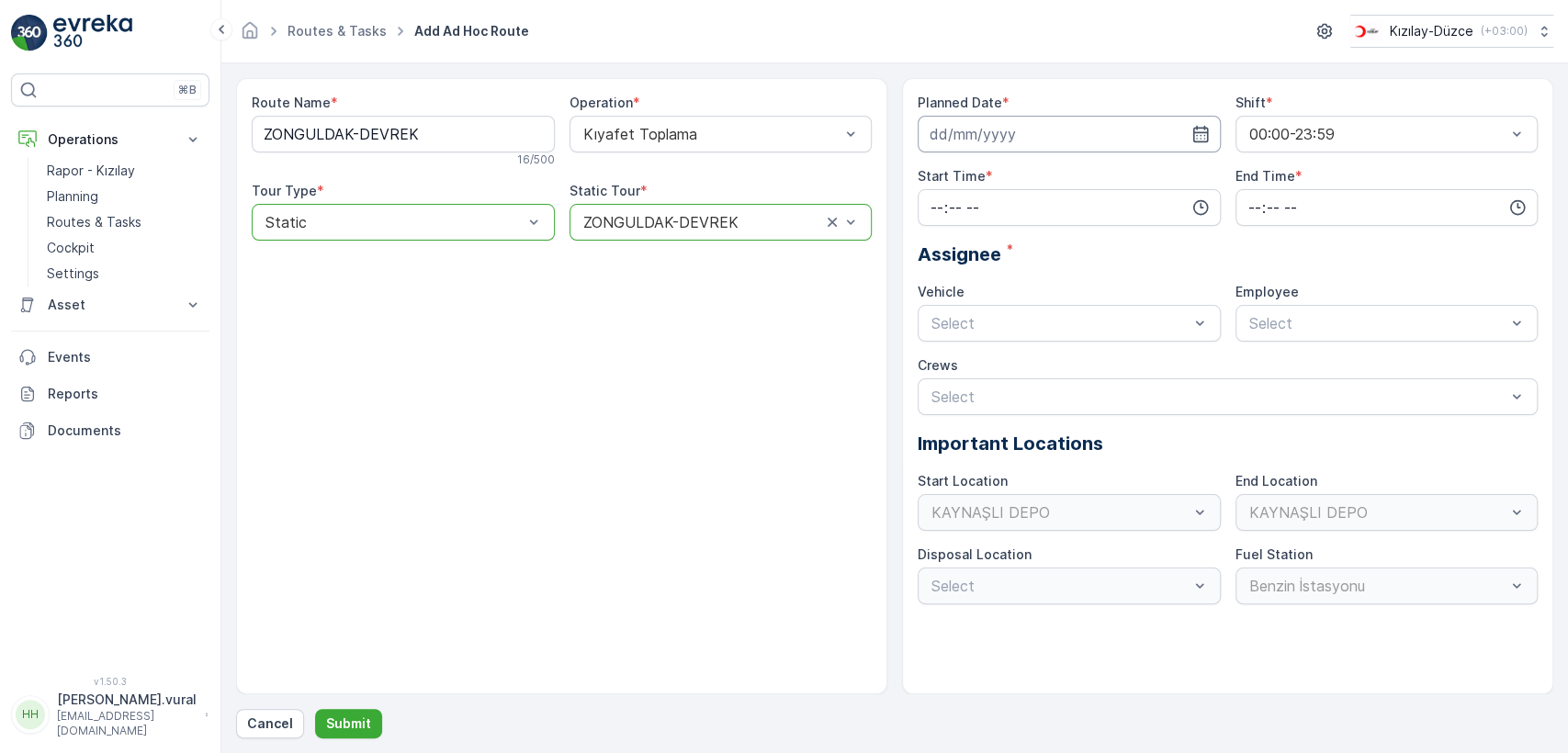
click at [985, 138] on input at bounding box center [1069, 134] width 303 height 37
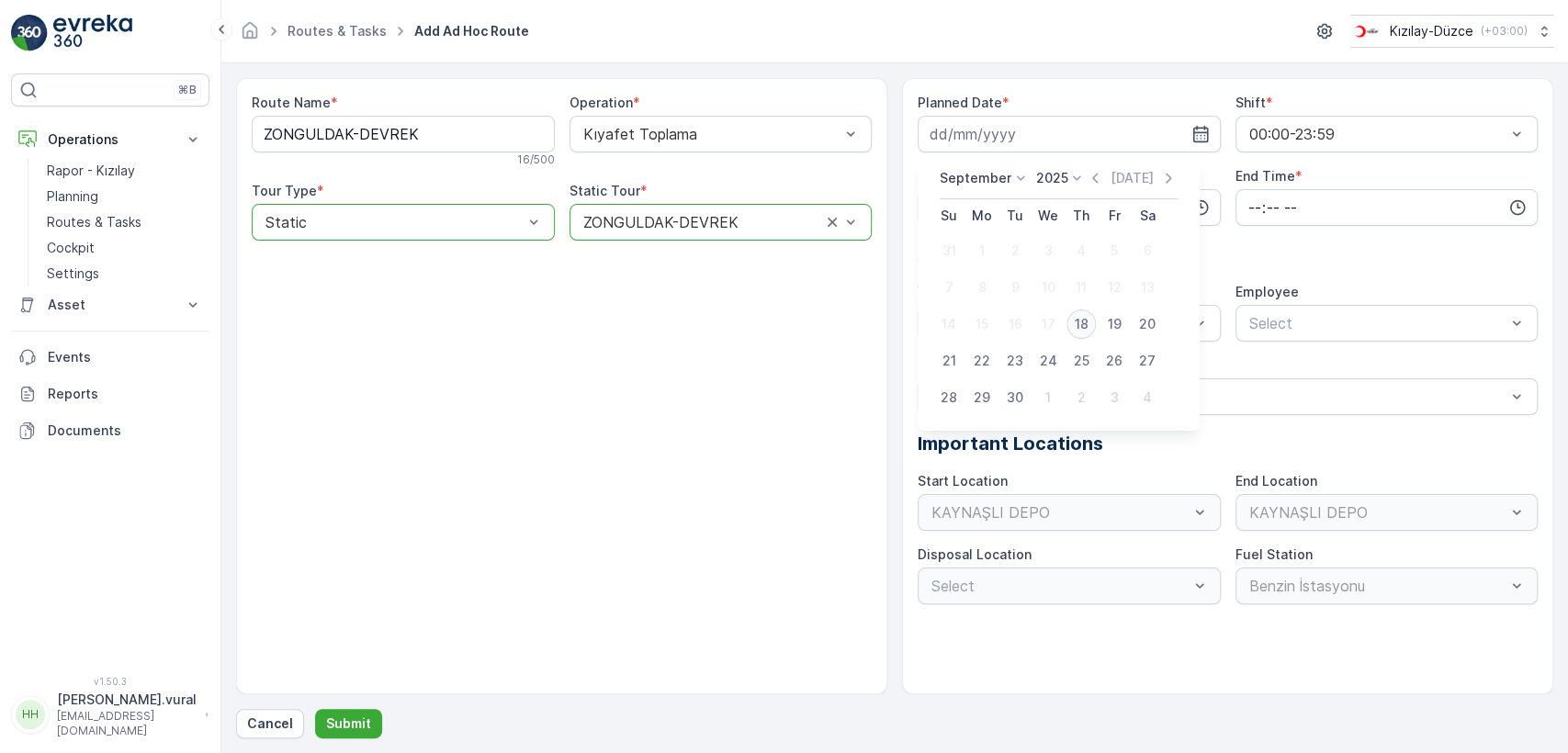
click at [1075, 321] on div "18" at bounding box center [1081, 324] width 29 height 29
type input "[DATE]"
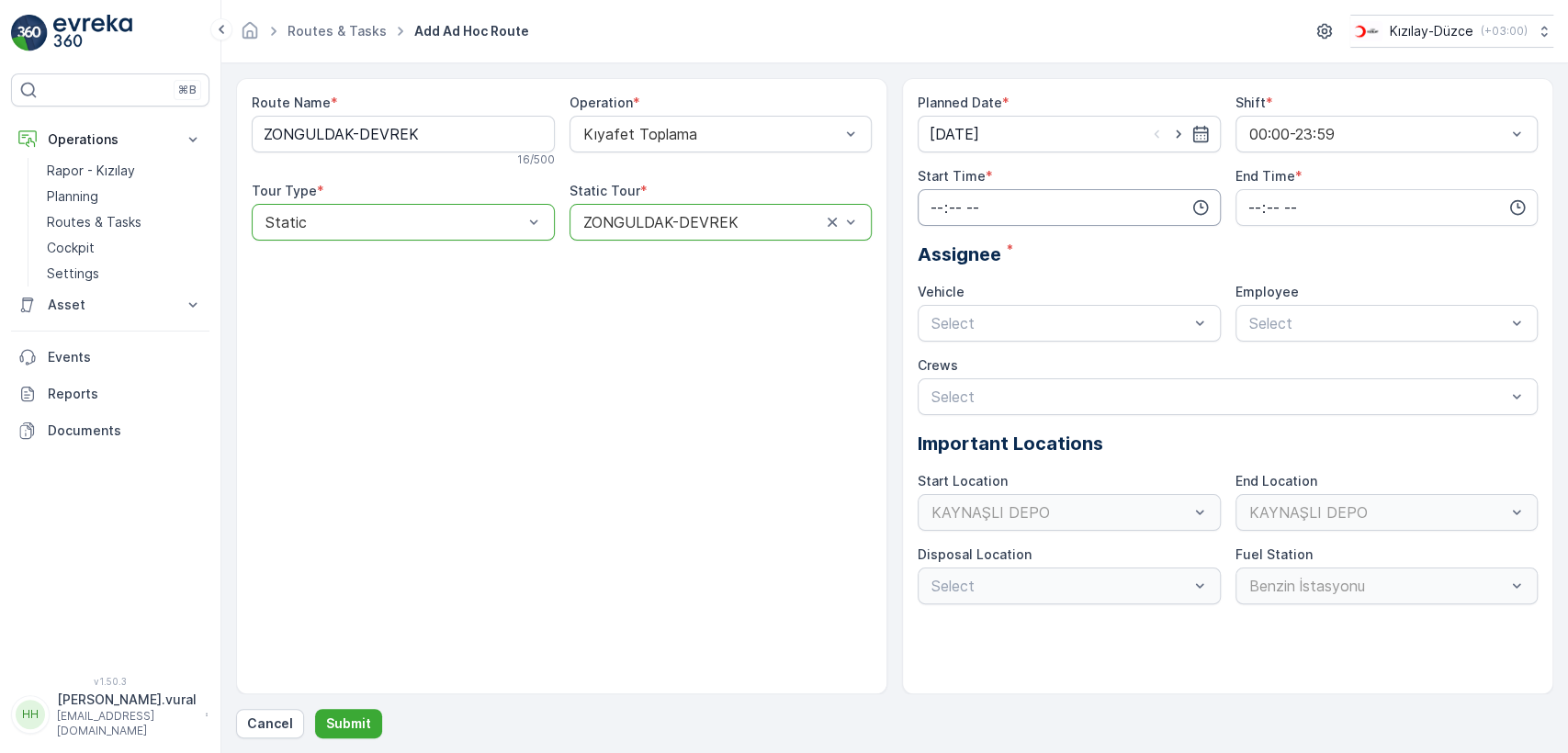
drag, startPoint x: 984, startPoint y: 232, endPoint x: 984, endPoint y: 219, distance: 13.0
click at [984, 224] on div "Planned Date * [DATE] Shift * 00:00-23:59 Start Time * End Time * Assignee * Ve…" at bounding box center [1227, 349] width 619 height 511
click at [984, 219] on input "time" at bounding box center [1069, 208] width 303 height 37
click at [947, 366] on div "05" at bounding box center [937, 371] width 31 height 25
drag, startPoint x: 947, startPoint y: 366, endPoint x: 942, endPoint y: 381, distance: 15.8
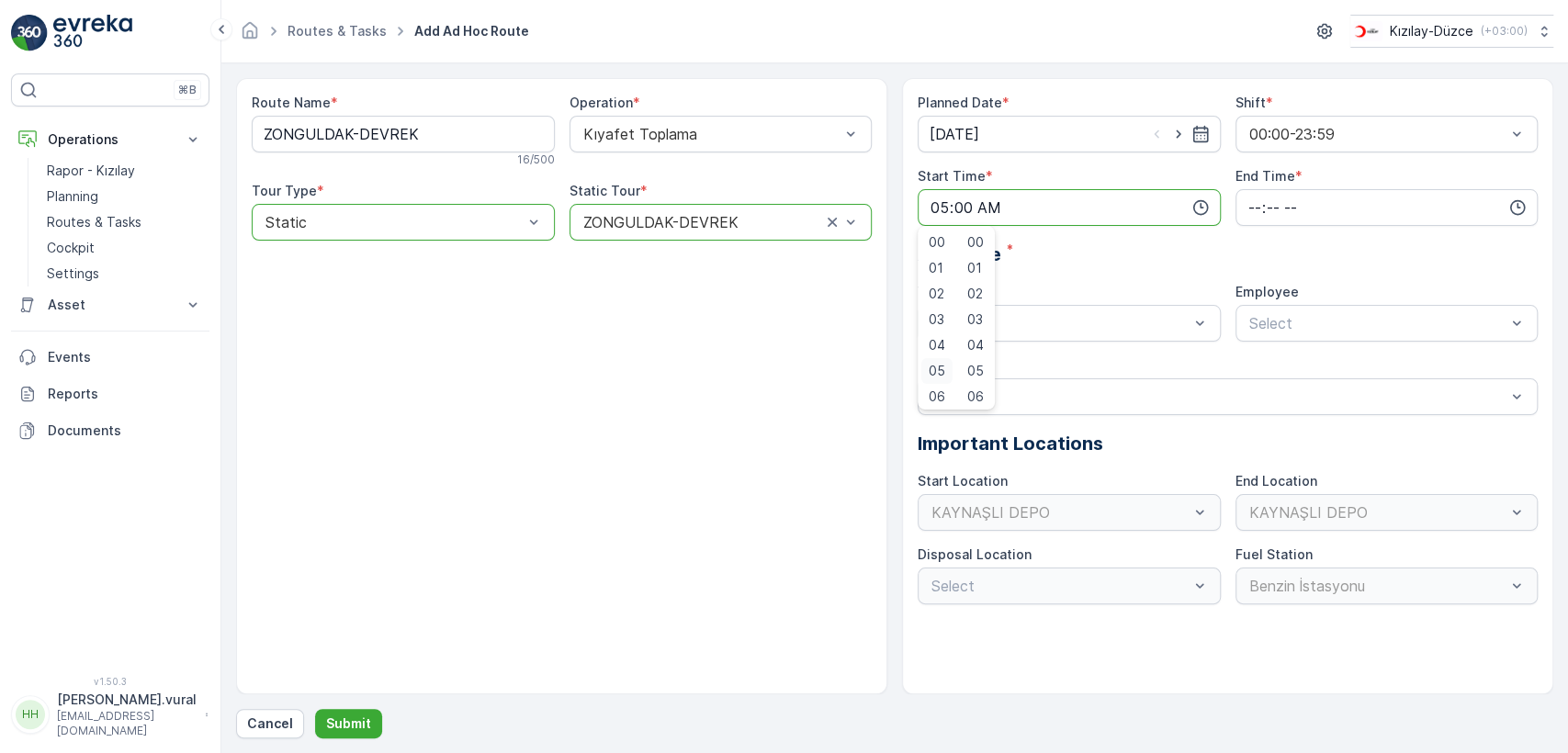
click at [942, 381] on div "05" at bounding box center [937, 371] width 31 height 25
click at [944, 388] on div "06" at bounding box center [937, 393] width 31 height 25
type input "06:00"
click at [1274, 214] on input "time" at bounding box center [1386, 208] width 303 height 37
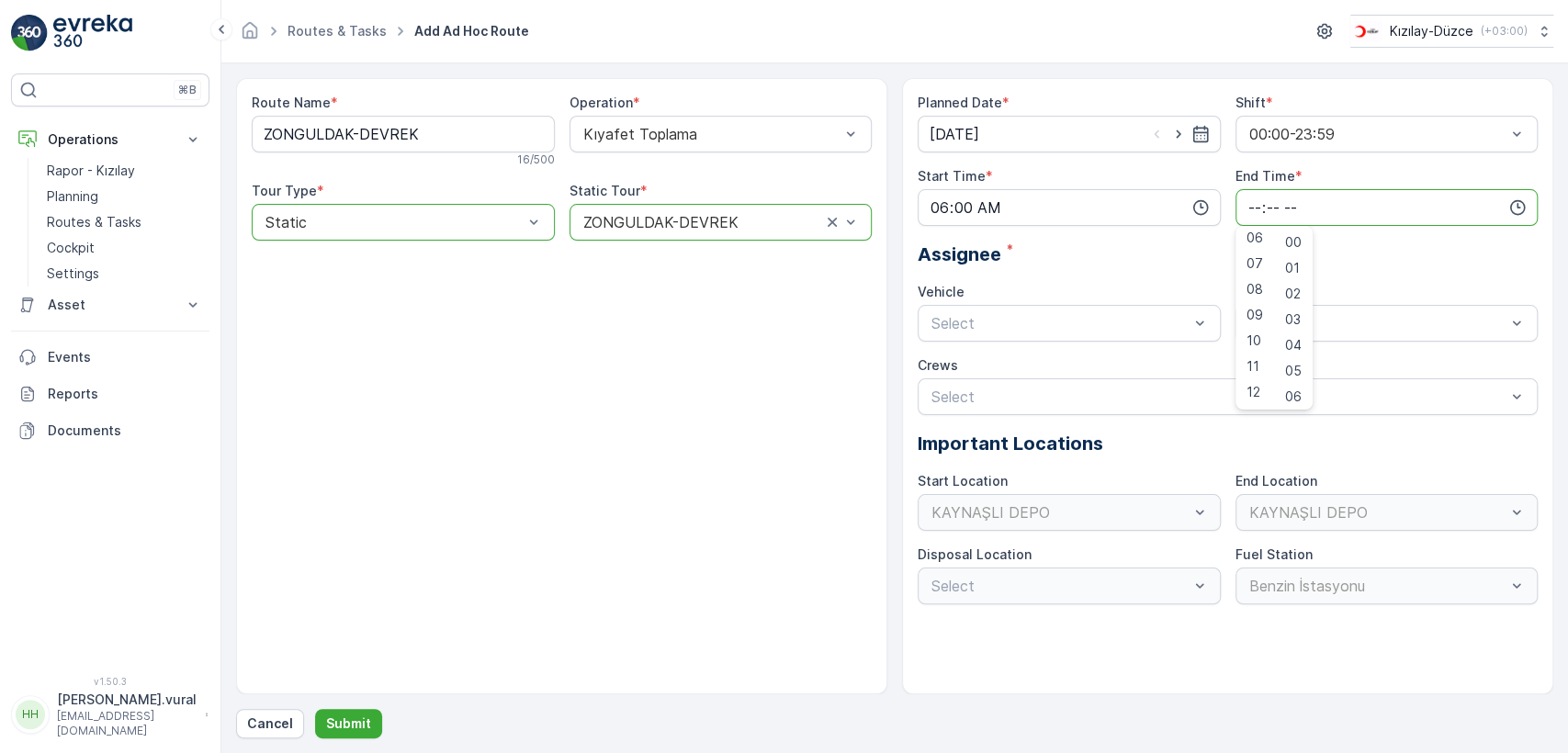
scroll to position [440, 0]
drag, startPoint x: 1268, startPoint y: 391, endPoint x: 1248, endPoint y: 385, distance: 20.9
click at [1267, 391] on div "23" at bounding box center [1254, 393] width 31 height 25
type input "23:00"
click at [1010, 351] on div "06 DCG 614" at bounding box center [1069, 367] width 303 height 38
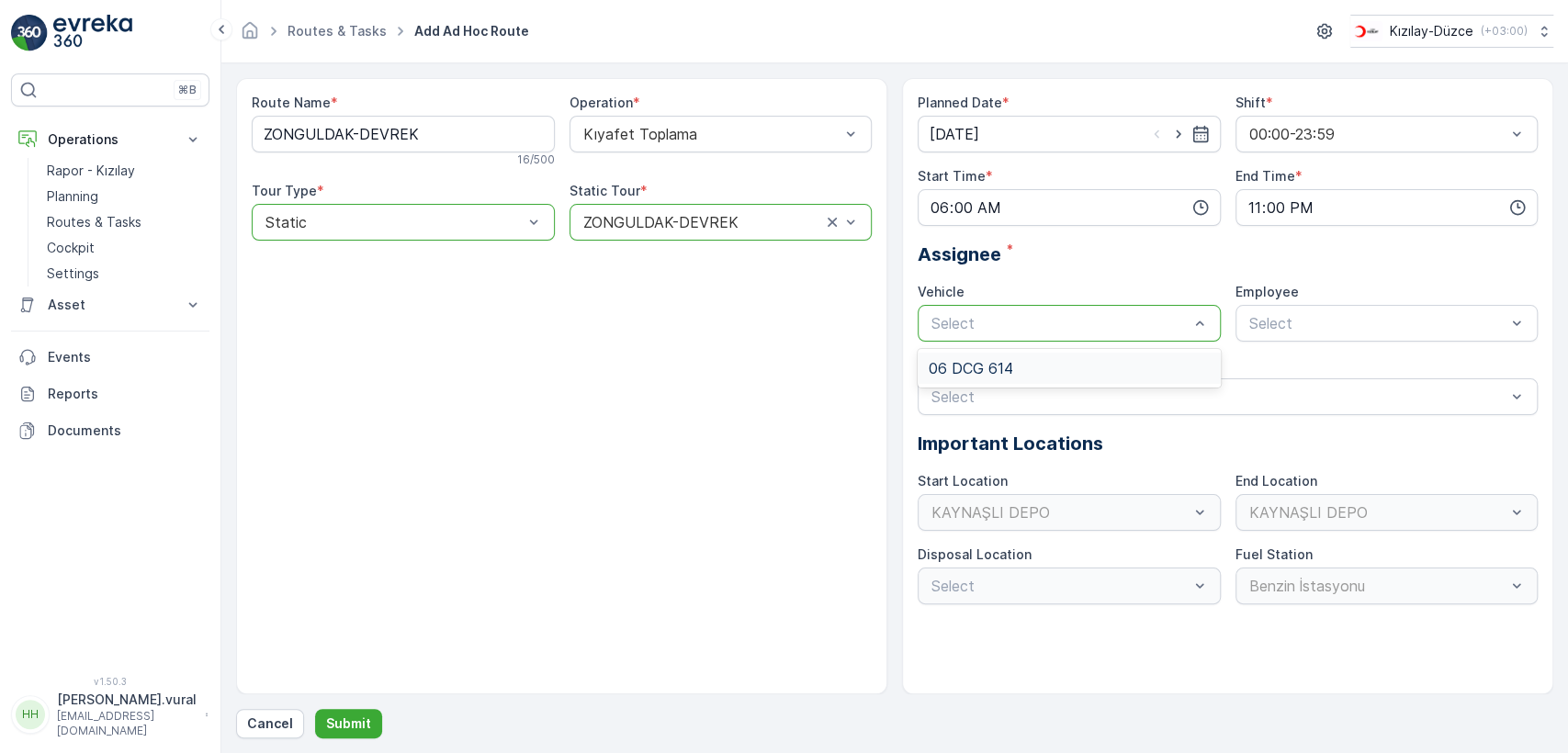
click at [1113, 356] on div "06 DCG 614" at bounding box center [1069, 368] width 303 height 31
click at [1276, 364] on span "06 DCG 614" at bounding box center [1289, 367] width 84 height 17
click at [329, 720] on p "Submit" at bounding box center [349, 723] width 45 height 19
